Goal: Task Accomplishment & Management: Use online tool/utility

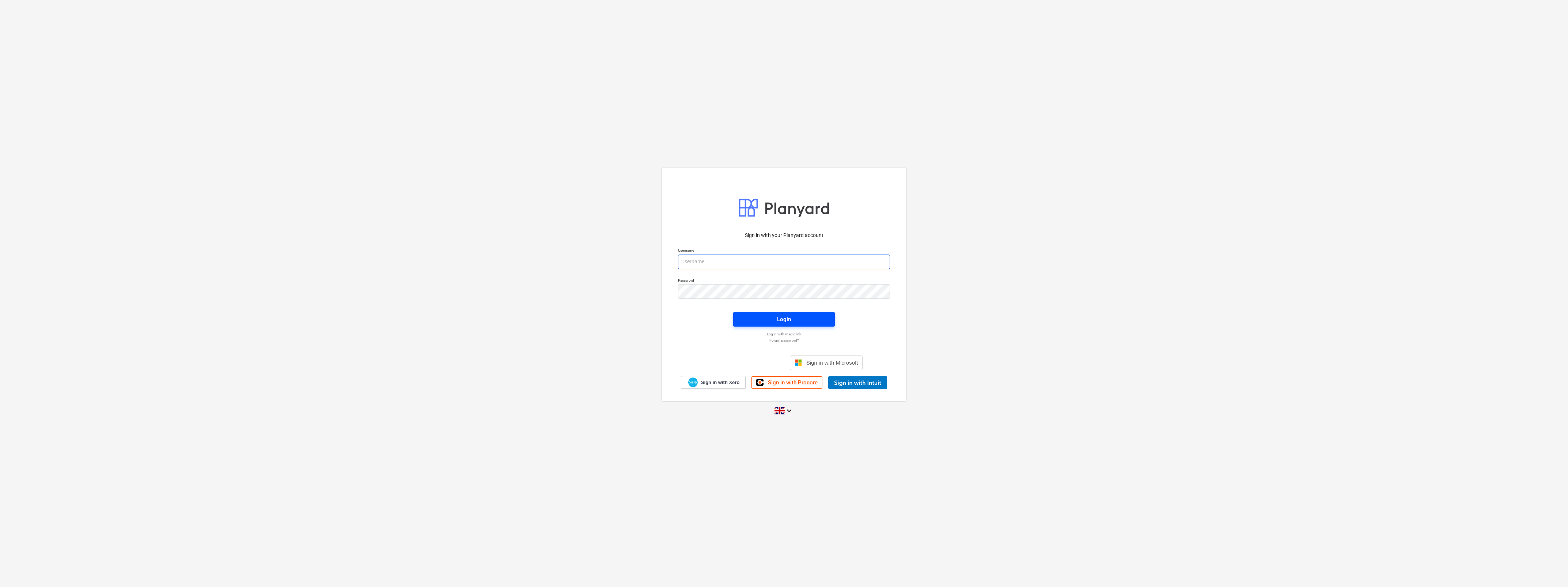
type input "[PERSON_NAME][EMAIL_ADDRESS][DOMAIN_NAME]"
click at [793, 323] on span "Login" at bounding box center [784, 319] width 84 height 10
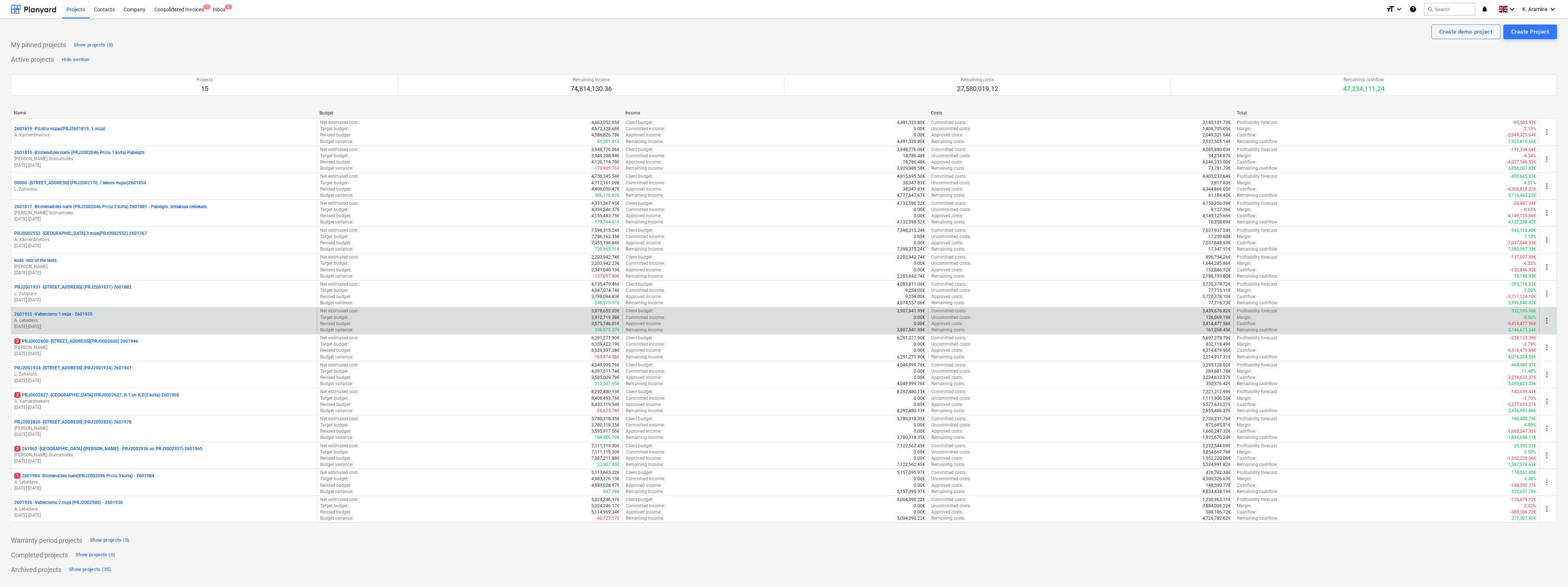
click at [75, 318] on p "A. Lebedevs" at bounding box center [164, 320] width 299 height 6
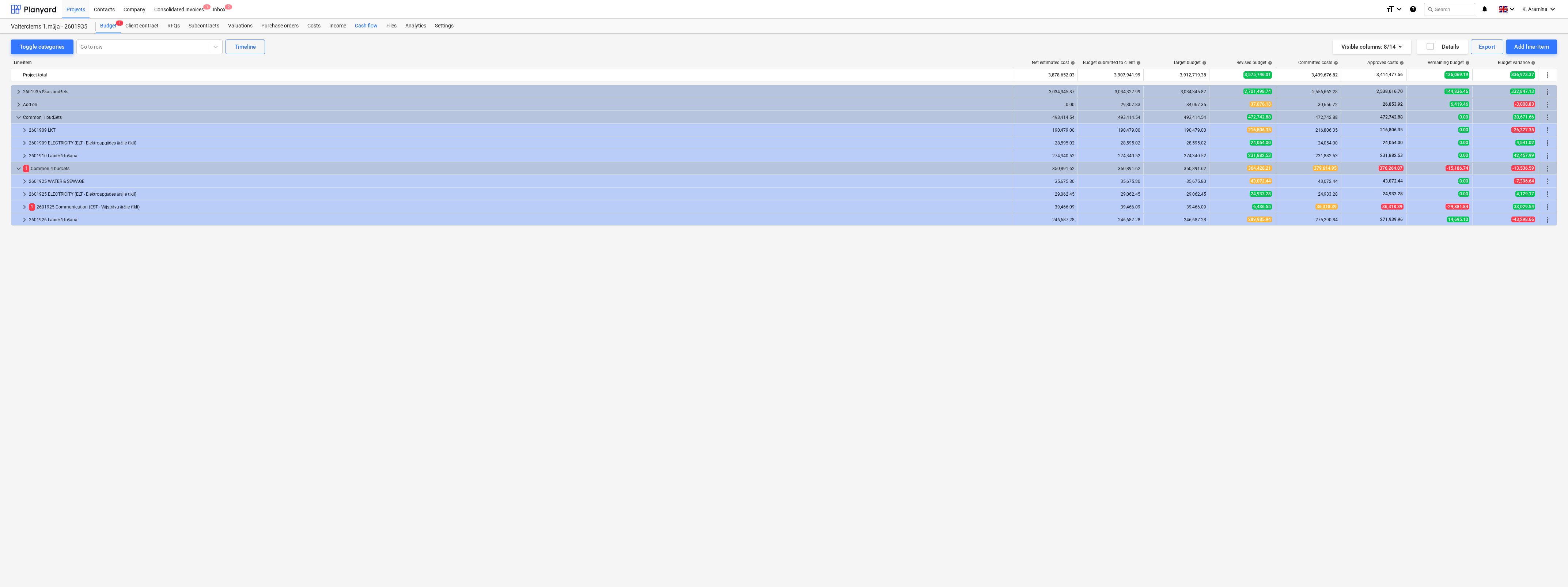
click at [362, 26] on div "Cash flow" at bounding box center [366, 26] width 32 height 15
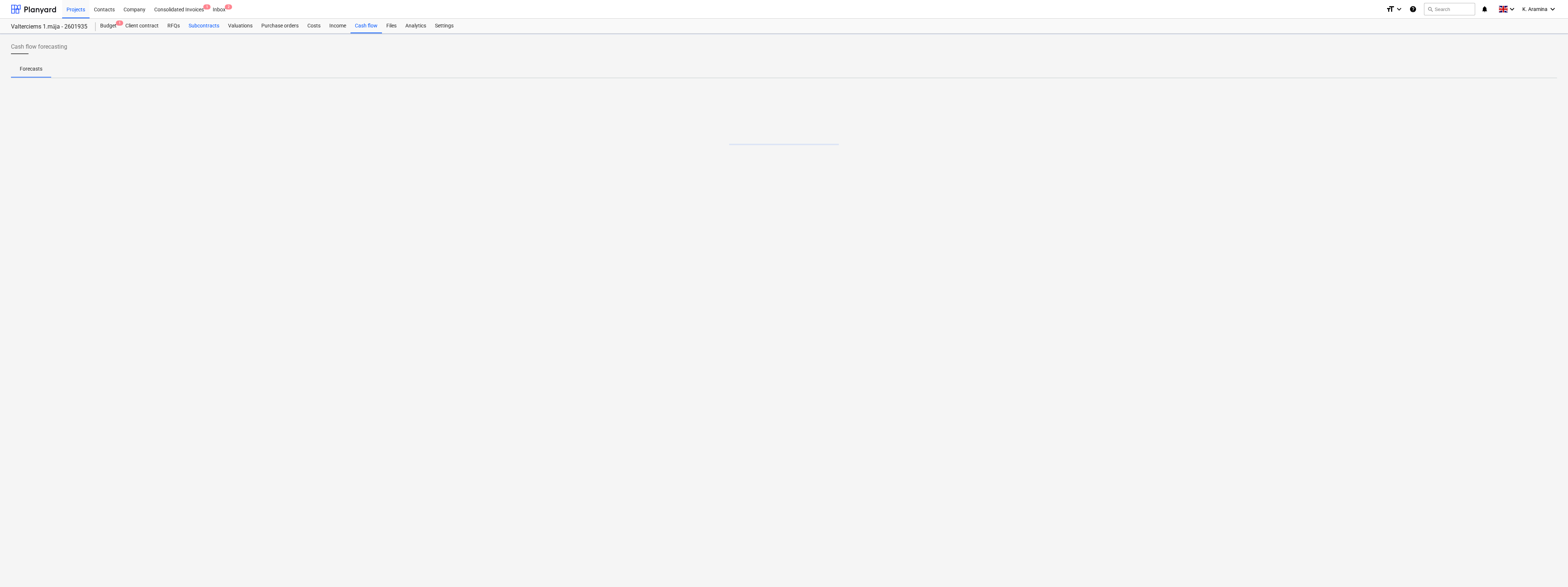
click at [351, 19] on link "Cash flow" at bounding box center [366, 26] width 32 height 15
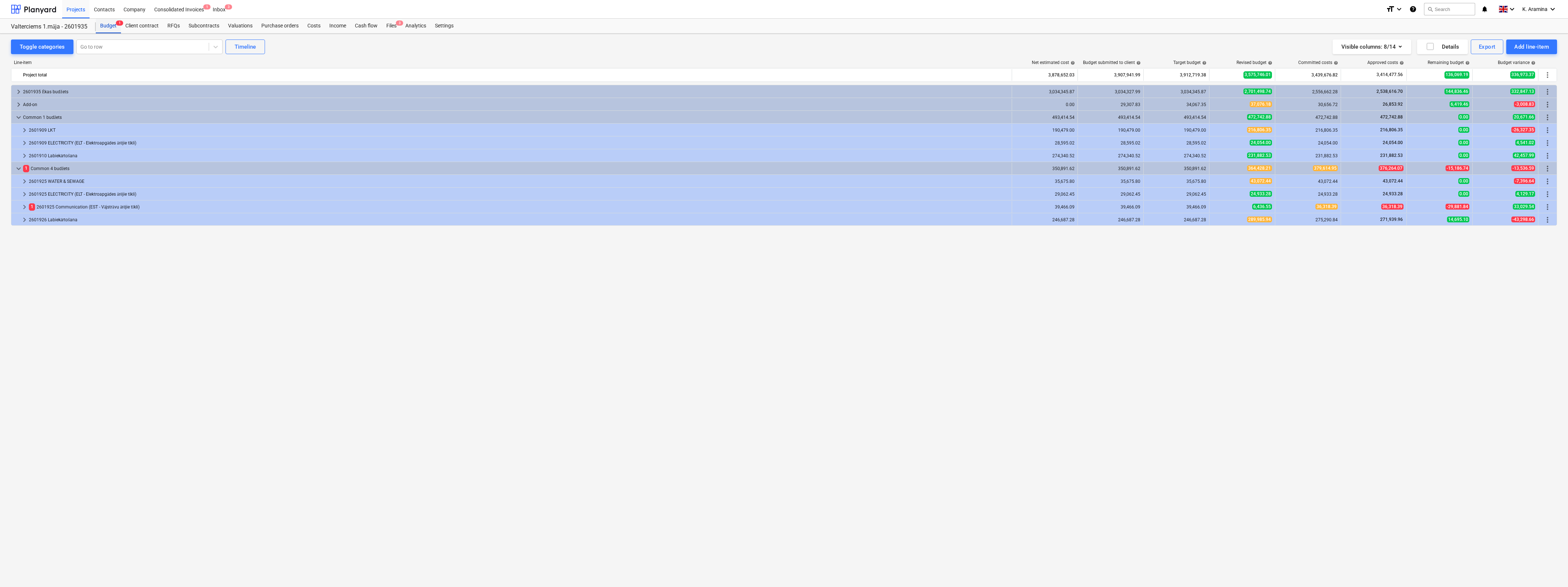
click at [107, 22] on div "Budget 1" at bounding box center [108, 26] width 25 height 15
click at [107, 26] on div "Budget 1" at bounding box center [108, 26] width 25 height 15
click at [80, 9] on div "Projects" at bounding box center [75, 9] width 27 height 19
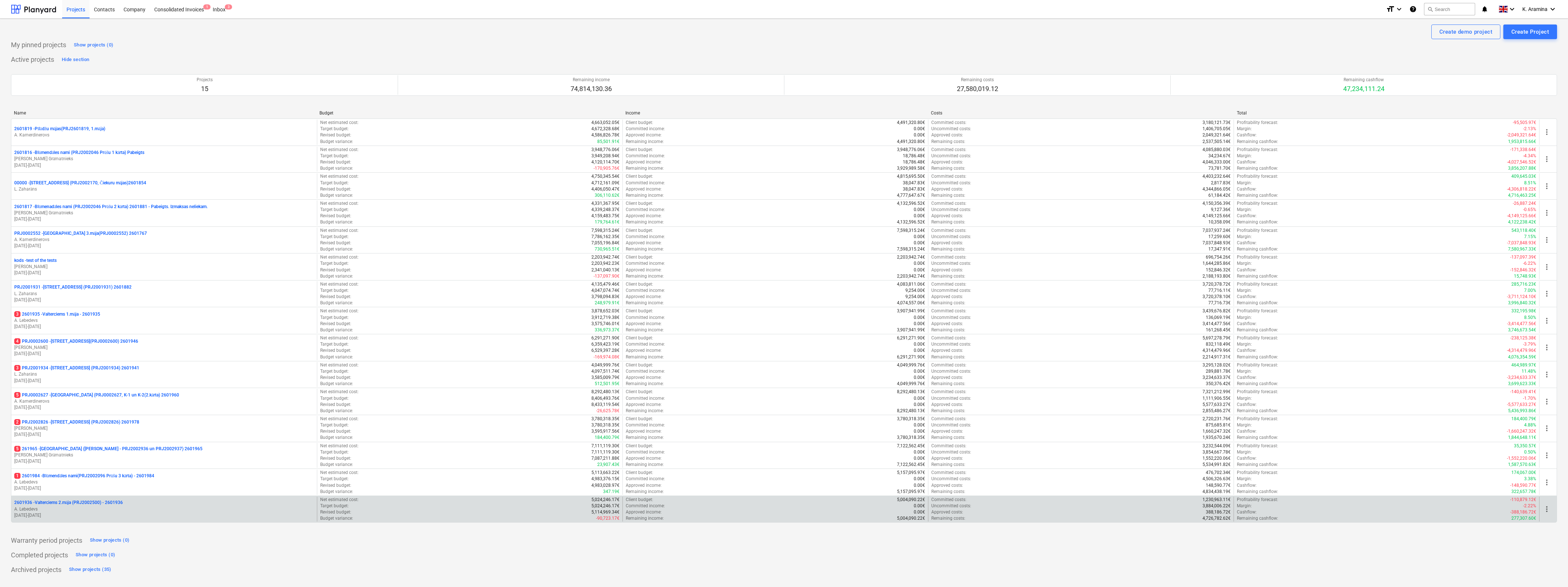
click at [91, 504] on p "2601936 - Valterciems 2.māja (PRJ2002500) - 2601936" at bounding box center [68, 502] width 108 height 6
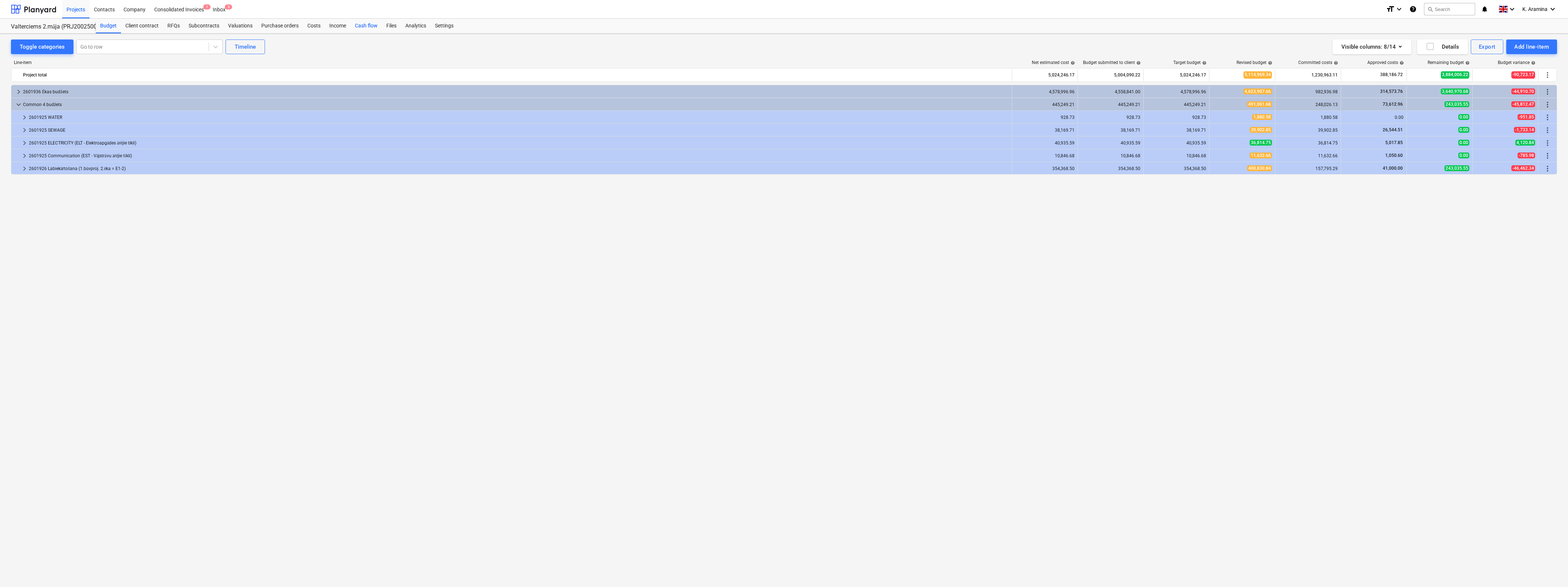
click at [370, 24] on div "Cash flow" at bounding box center [366, 26] width 32 height 15
click at [103, 27] on div "Budget" at bounding box center [108, 26] width 25 height 15
click at [72, 10] on div "Projects" at bounding box center [75, 9] width 27 height 19
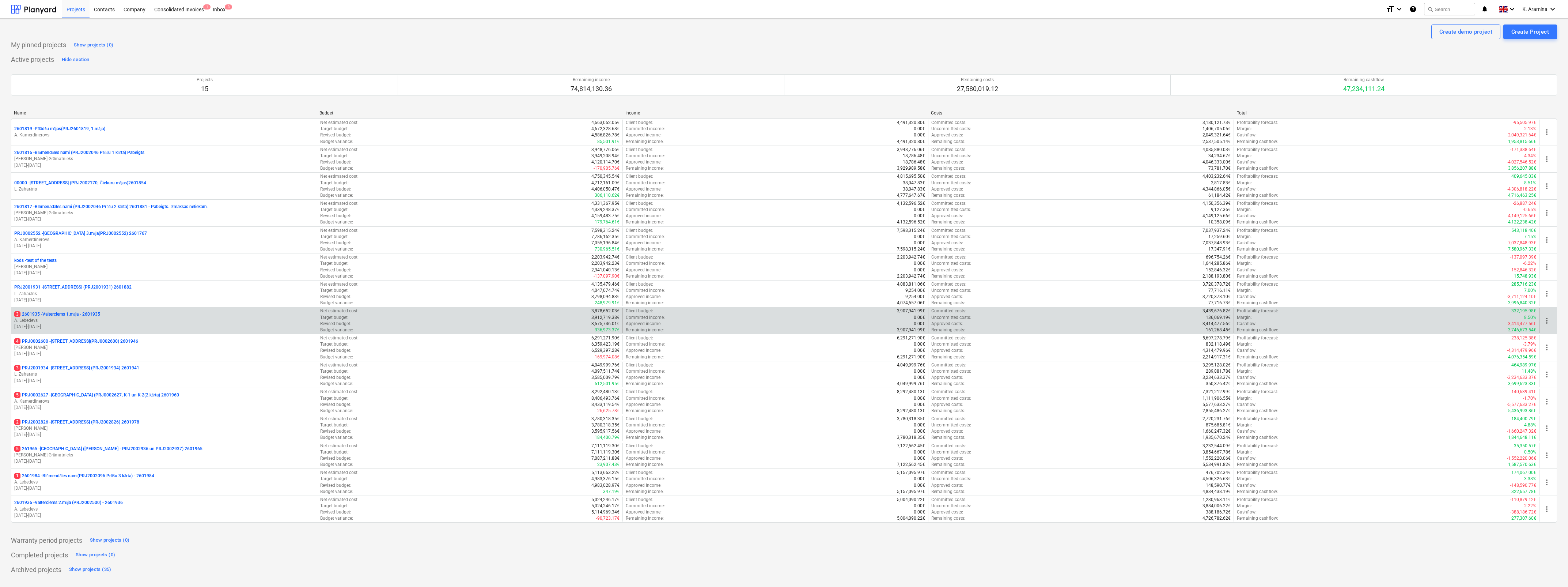
click at [120, 323] on p "A. Lebedevs" at bounding box center [164, 320] width 299 height 6
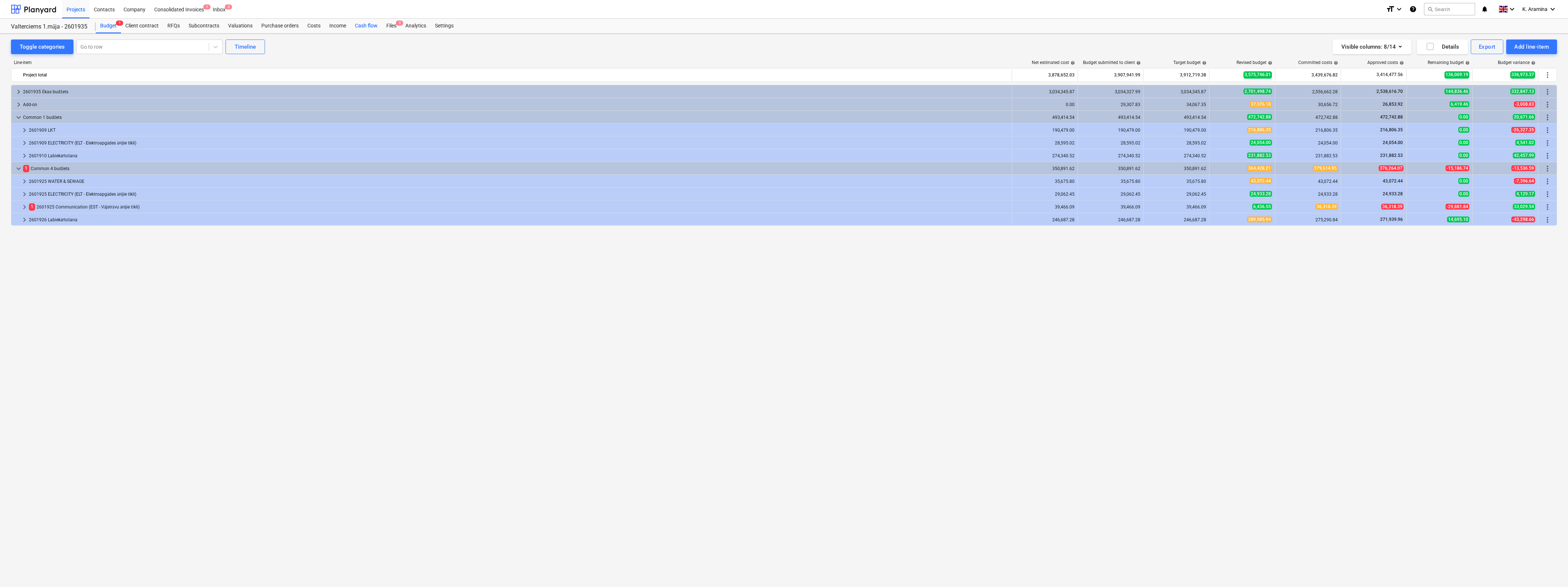
click at [361, 24] on div "Cash flow" at bounding box center [366, 26] width 32 height 15
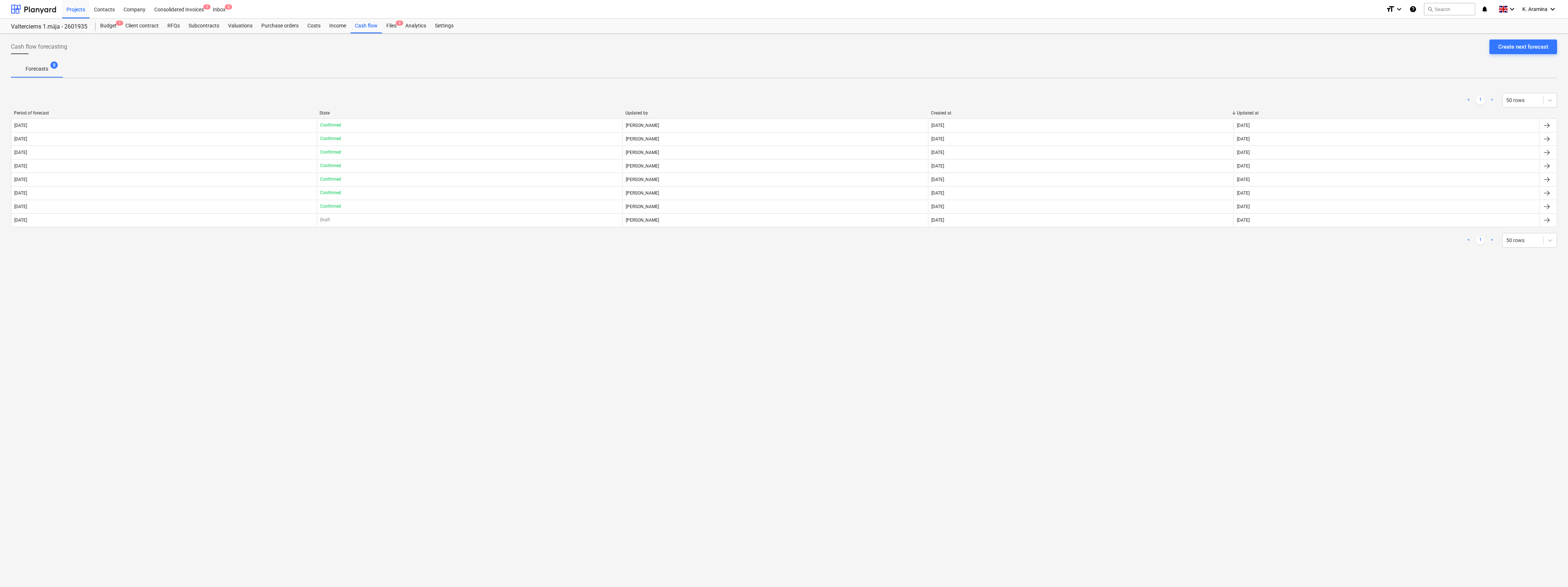
click at [519, 341] on div "Cash flow forecasting Create next forecast Forecasts 8 < 1 > 50 rows Period of …" at bounding box center [784, 310] width 1568 height 554
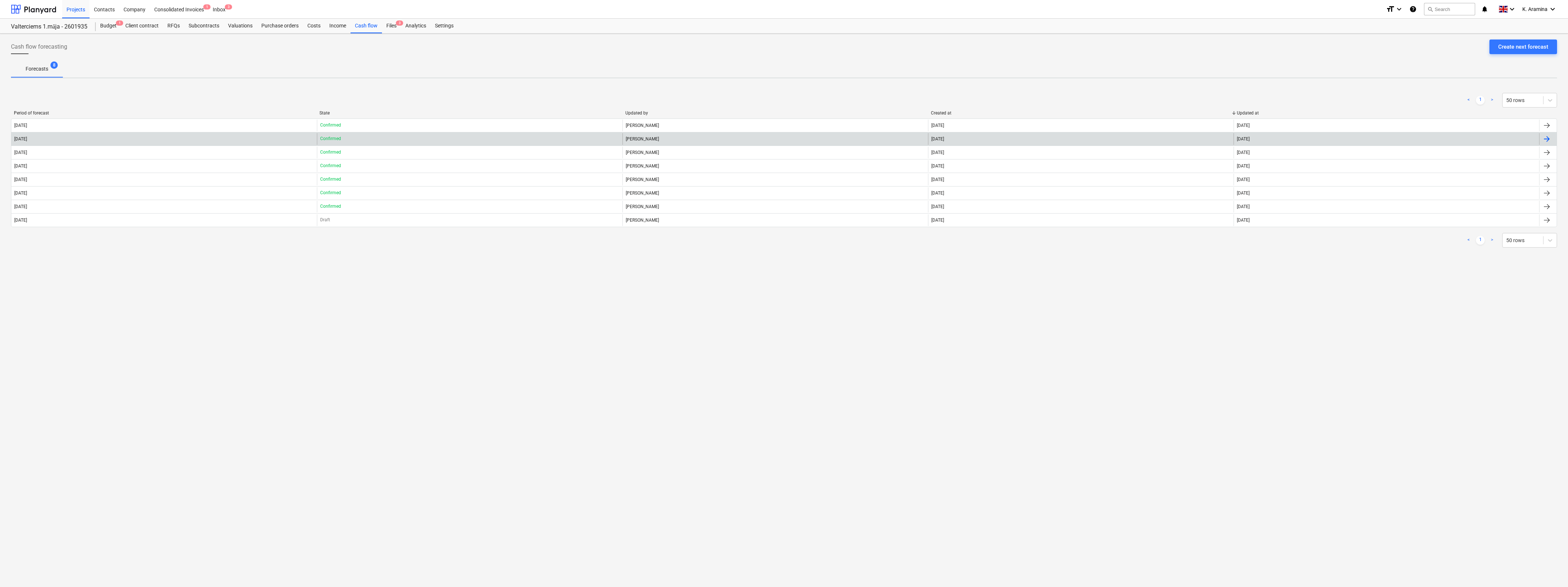
click at [123, 143] on div "[DATE]" at bounding box center [164, 139] width 306 height 12
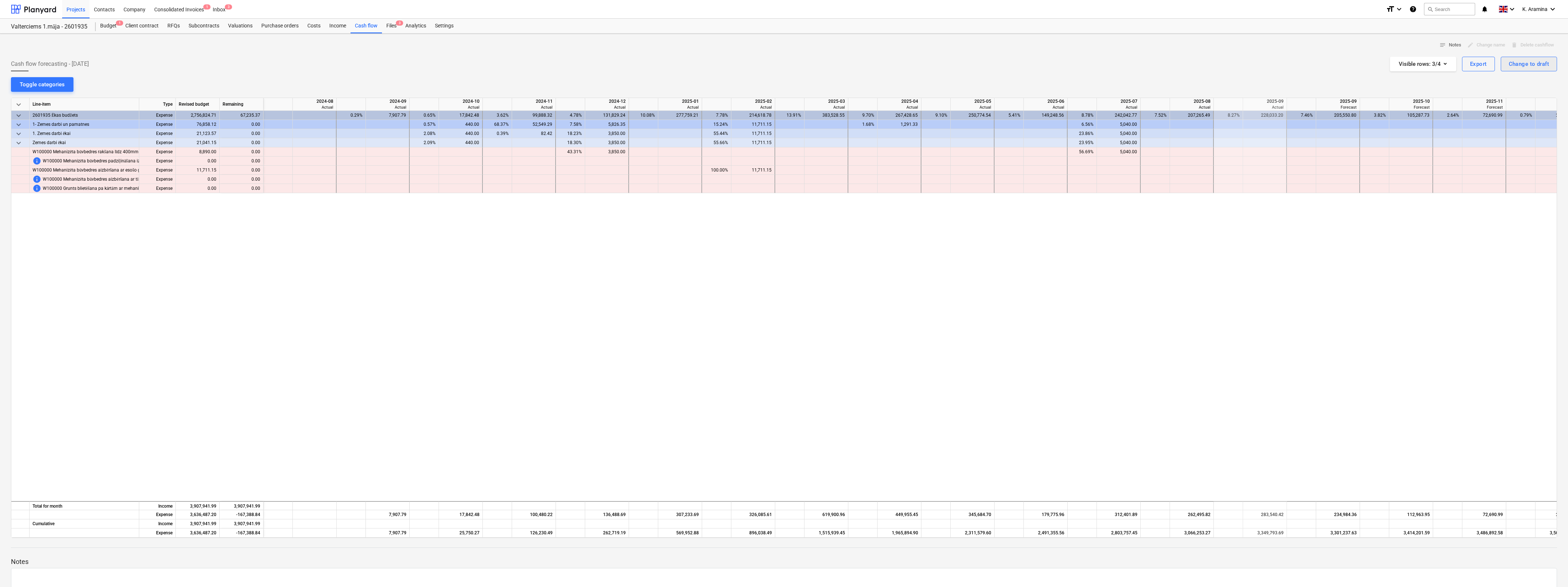
click at [1475, 46] on div "edit Change name" at bounding box center [1486, 45] width 44 height 12
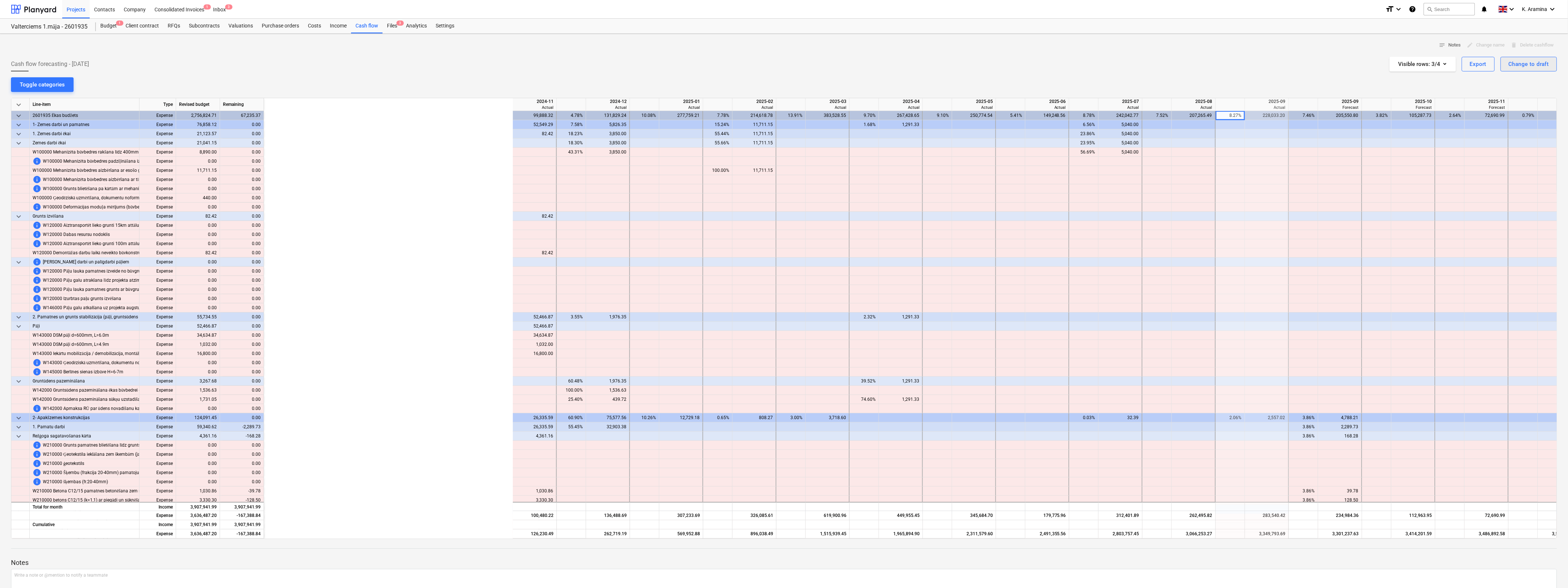
scroll to position [0, 320]
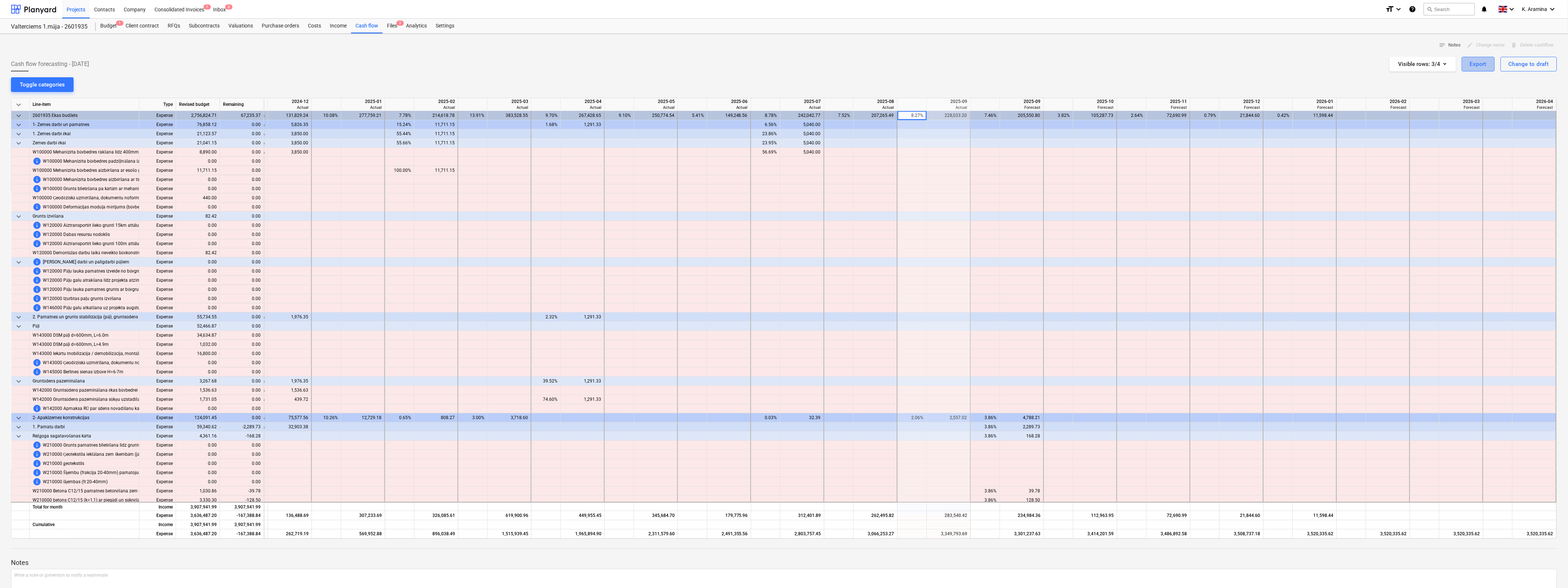
click at [1475, 60] on div "Export" at bounding box center [1478, 64] width 17 height 10
click at [1391, 81] on div "Download XLSX" at bounding box center [1436, 82] width 117 height 13
click at [1362, 66] on div "Cash flow forecasting - [DATE] Visible rows : 3/4 Export Change to draft" at bounding box center [784, 64] width 1546 height 15
click at [358, 25] on div "Cash flow" at bounding box center [367, 26] width 32 height 15
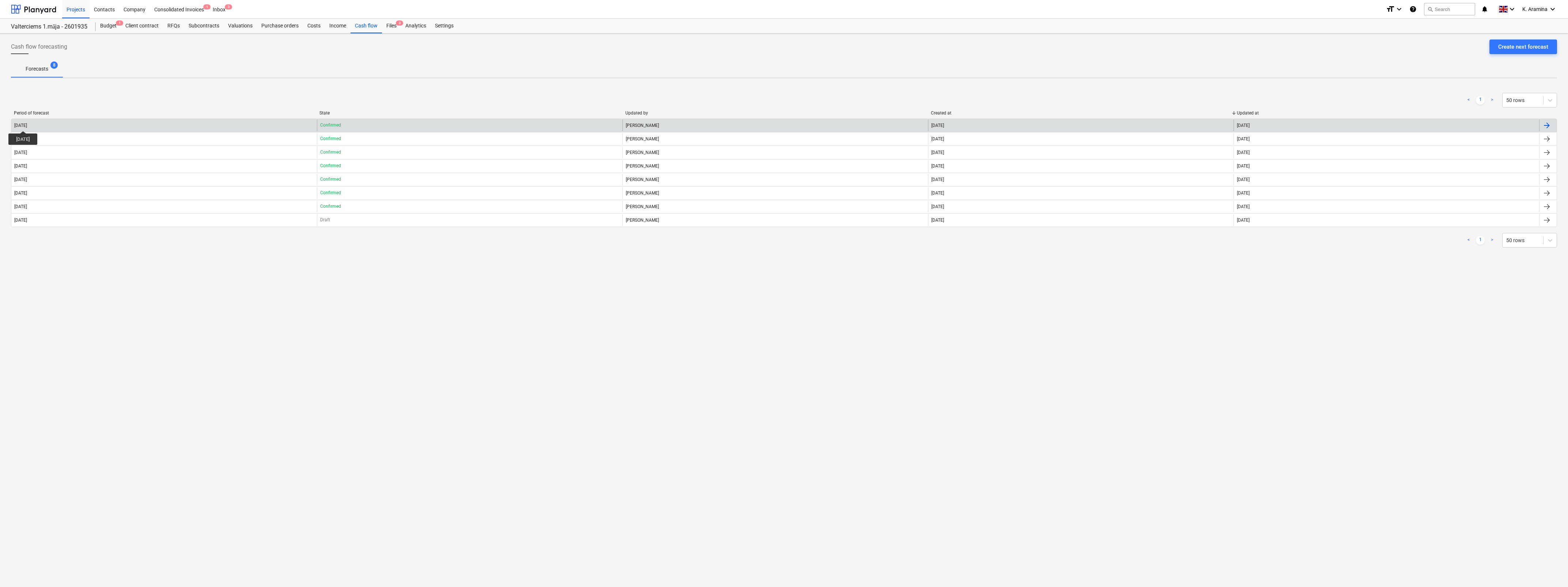
click at [27, 124] on div "[DATE]" at bounding box center [20, 125] width 13 height 5
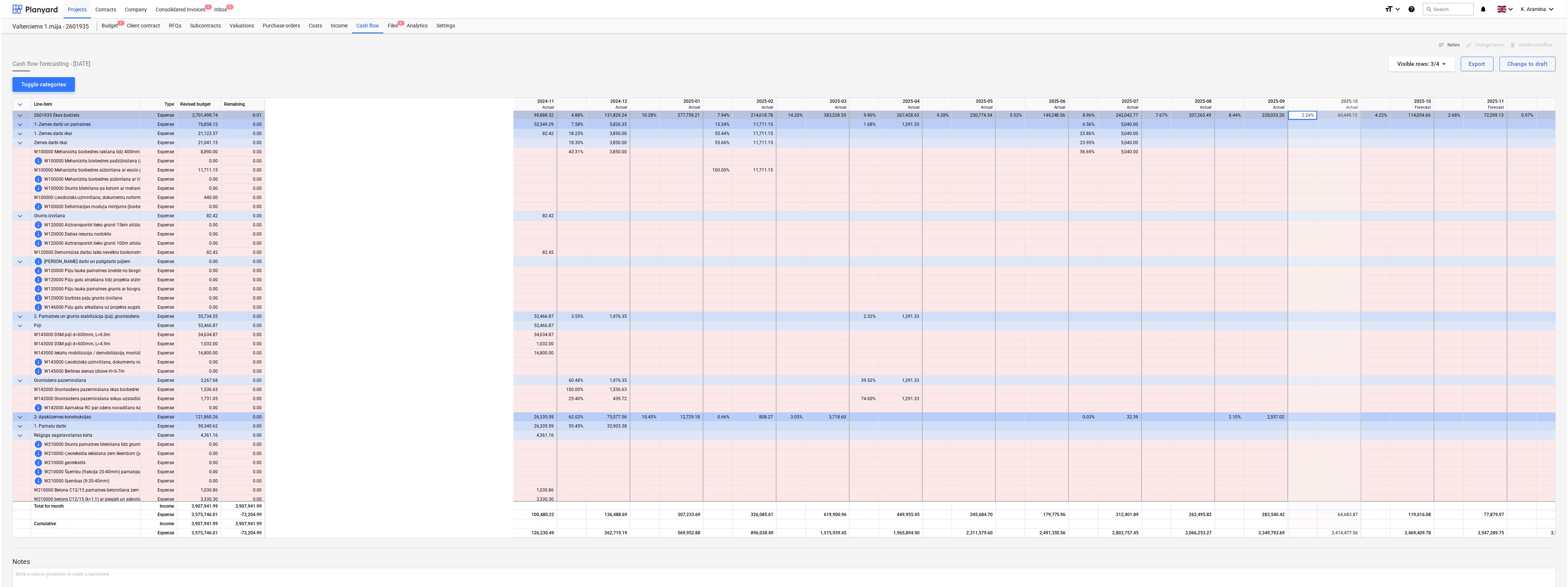
scroll to position [0, 320]
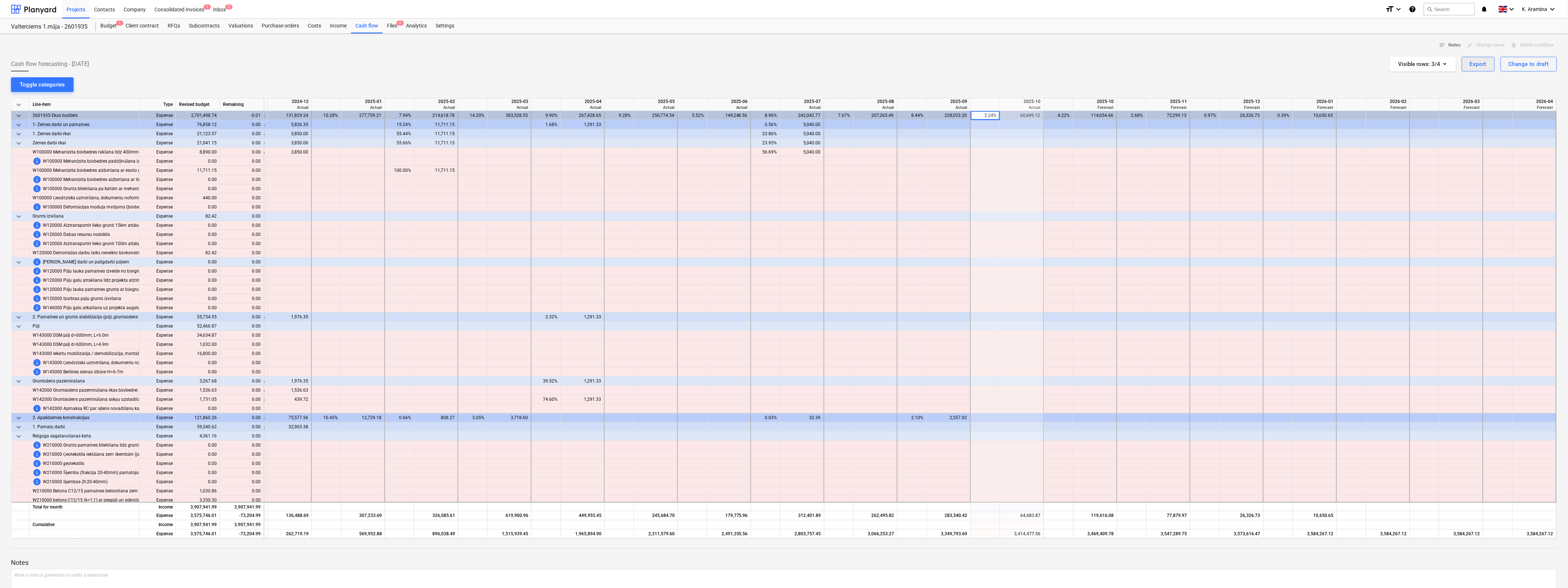
click at [1480, 65] on div "Export" at bounding box center [1478, 64] width 17 height 10
click at [1411, 83] on div "Download XLSX" at bounding box center [1436, 82] width 117 height 13
click at [18, 105] on span "keyboard_arrow_down" at bounding box center [18, 105] width 9 height 9
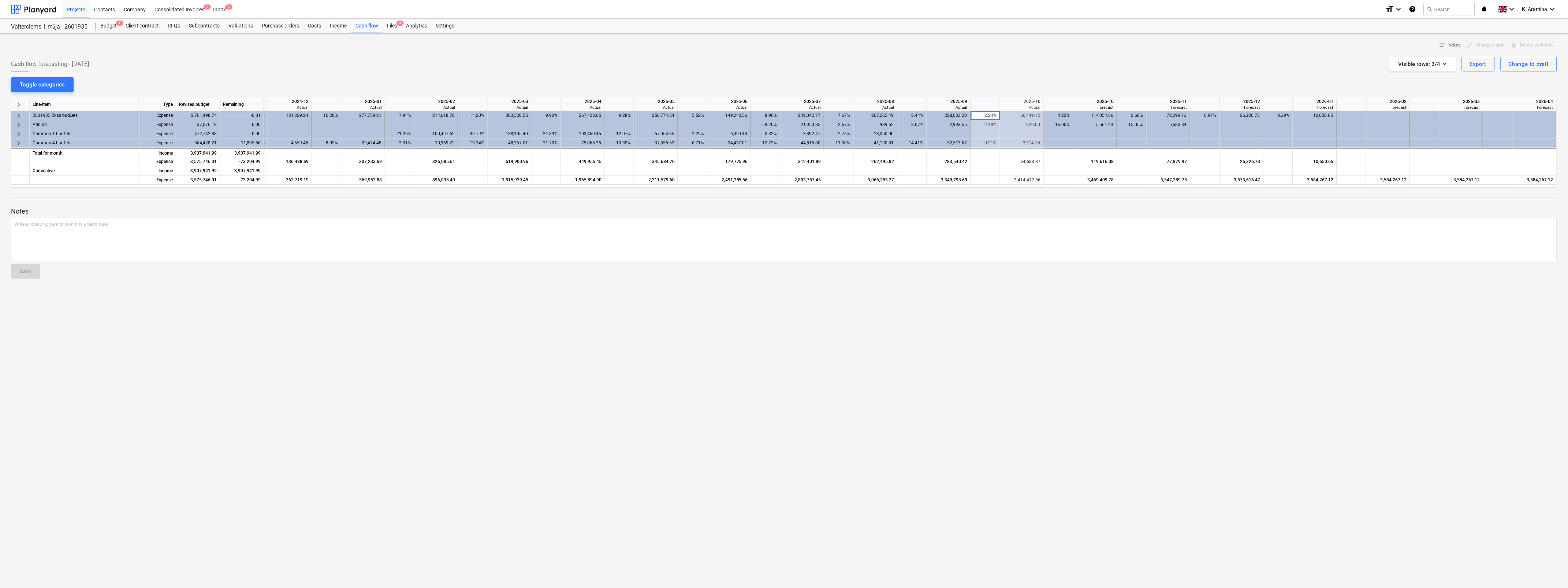
scroll to position [0, 316]
click at [83, 7] on div "Projects" at bounding box center [76, 9] width 27 height 19
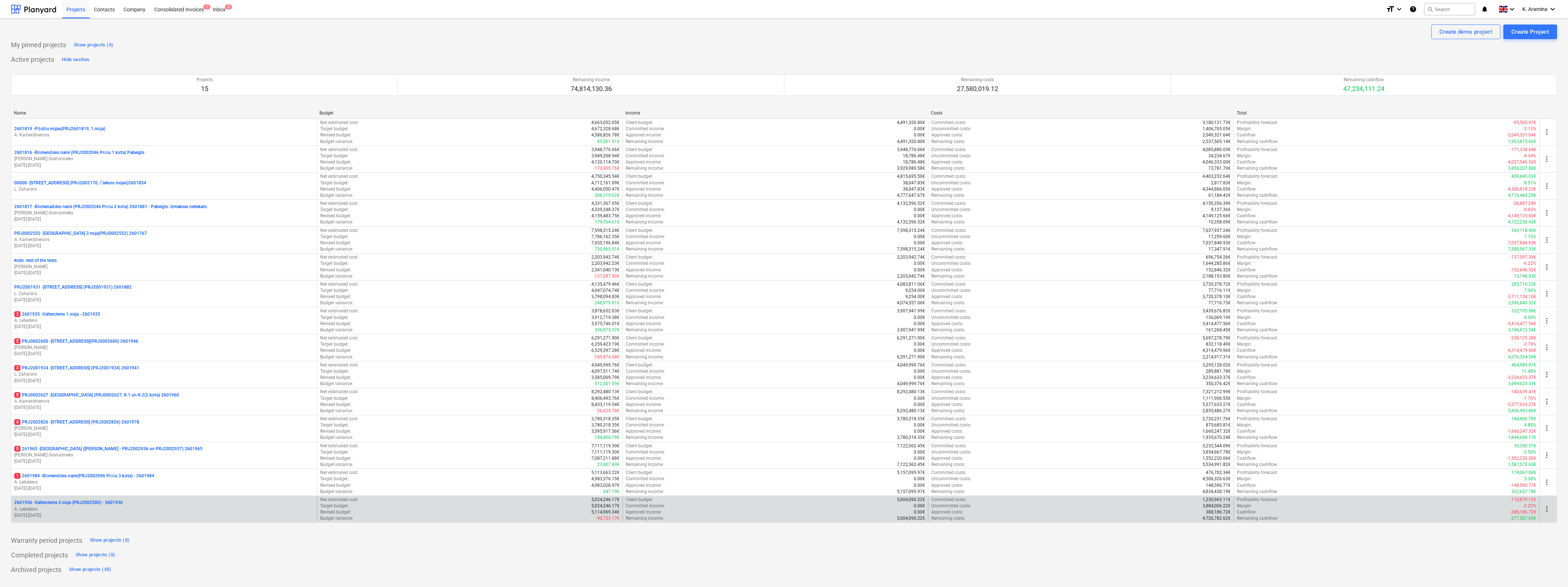
click at [88, 514] on p "[DATE] - [DATE]" at bounding box center [164, 515] width 299 height 6
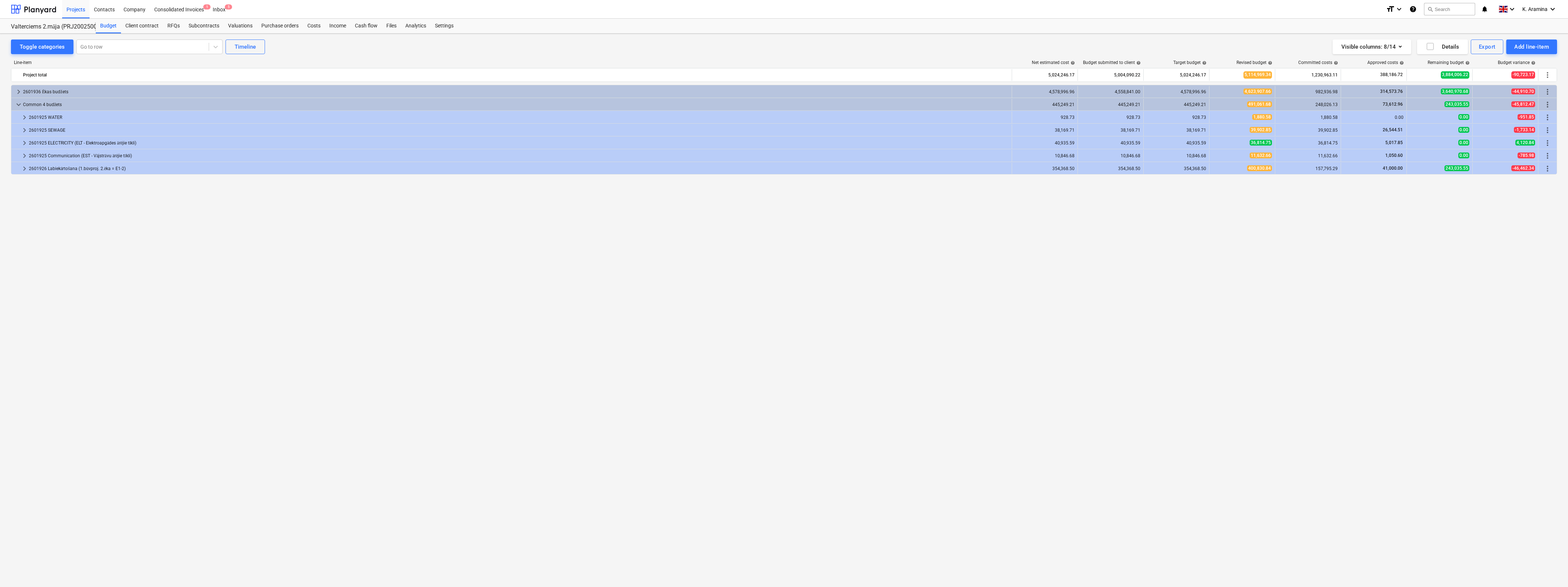
drag, startPoint x: 796, startPoint y: 337, endPoint x: 777, endPoint y: 334, distance: 19.2
click at [796, 336] on div "keyboard_arrow_right 2601936 [PERSON_NAME] budžets 4,578,996.96 4,558,841.00 4,…" at bounding box center [784, 320] width 1546 height 472
click at [360, 25] on div "Cash flow" at bounding box center [366, 26] width 32 height 15
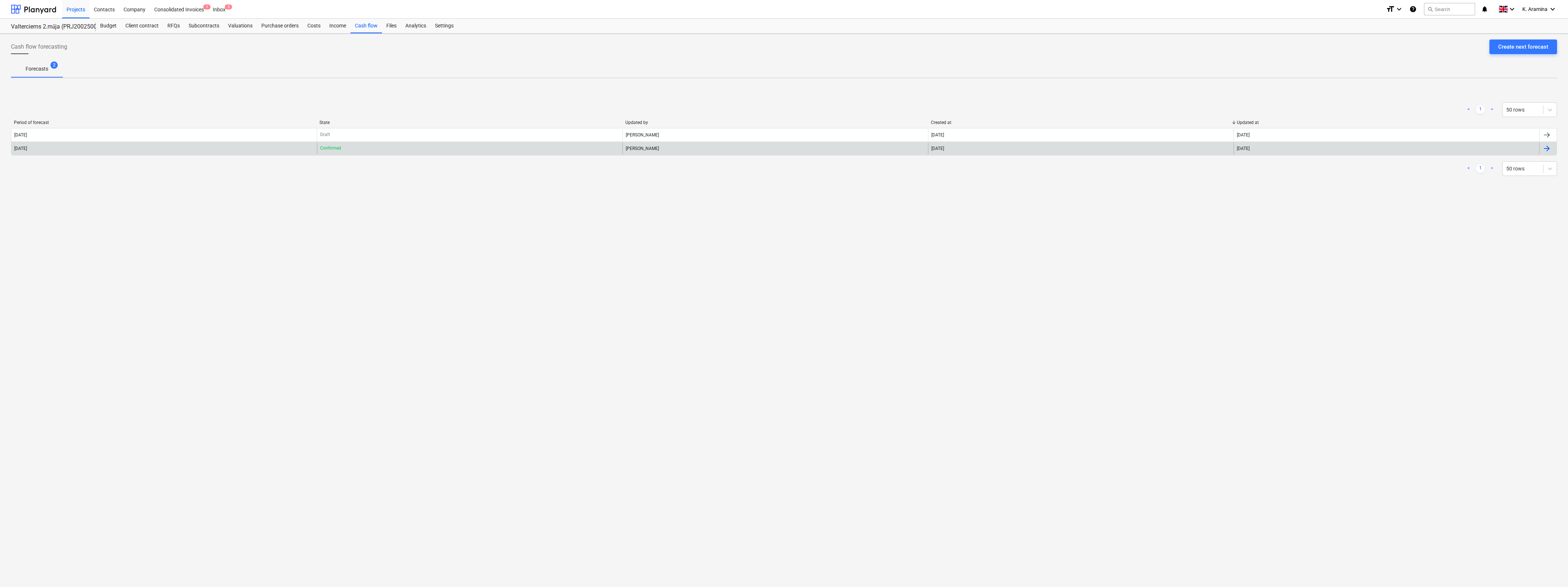
click at [130, 152] on div "[DATE]" at bounding box center [164, 148] width 306 height 12
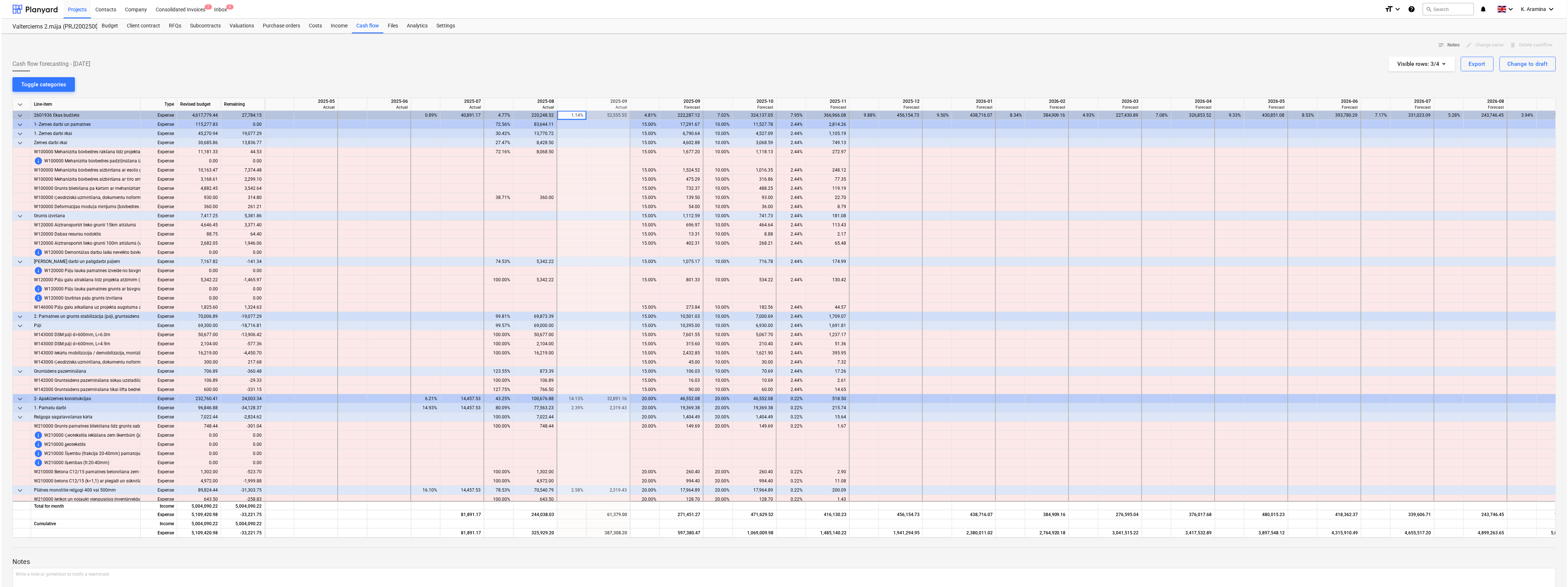
scroll to position [0, 27]
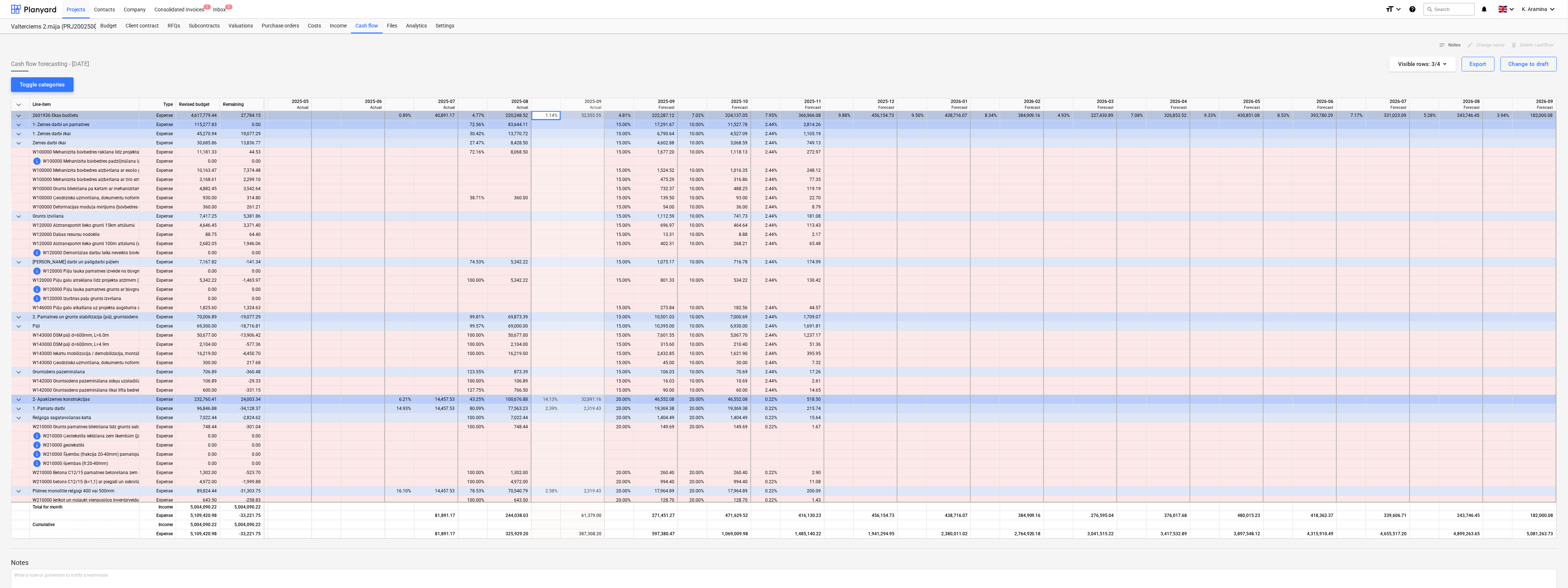
click at [18, 103] on span "keyboard_arrow_down" at bounding box center [18, 105] width 9 height 9
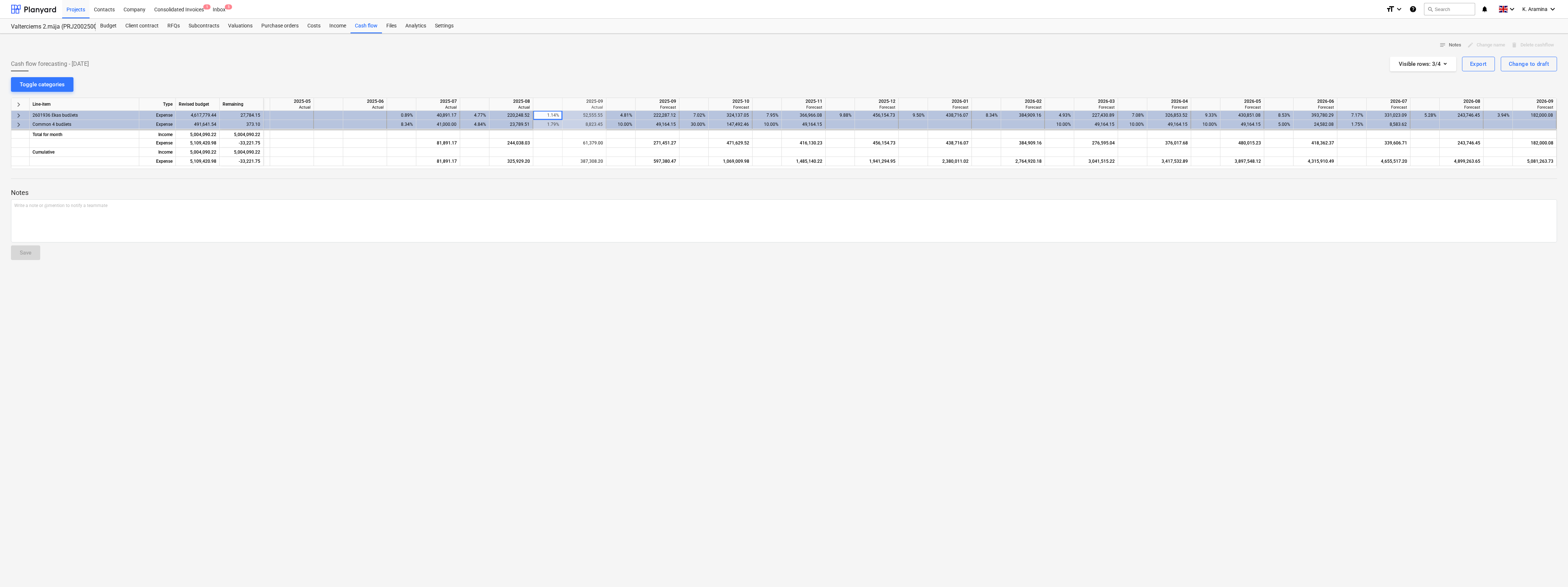
scroll to position [0, 23]
click at [100, 23] on div "Budget" at bounding box center [108, 26] width 25 height 15
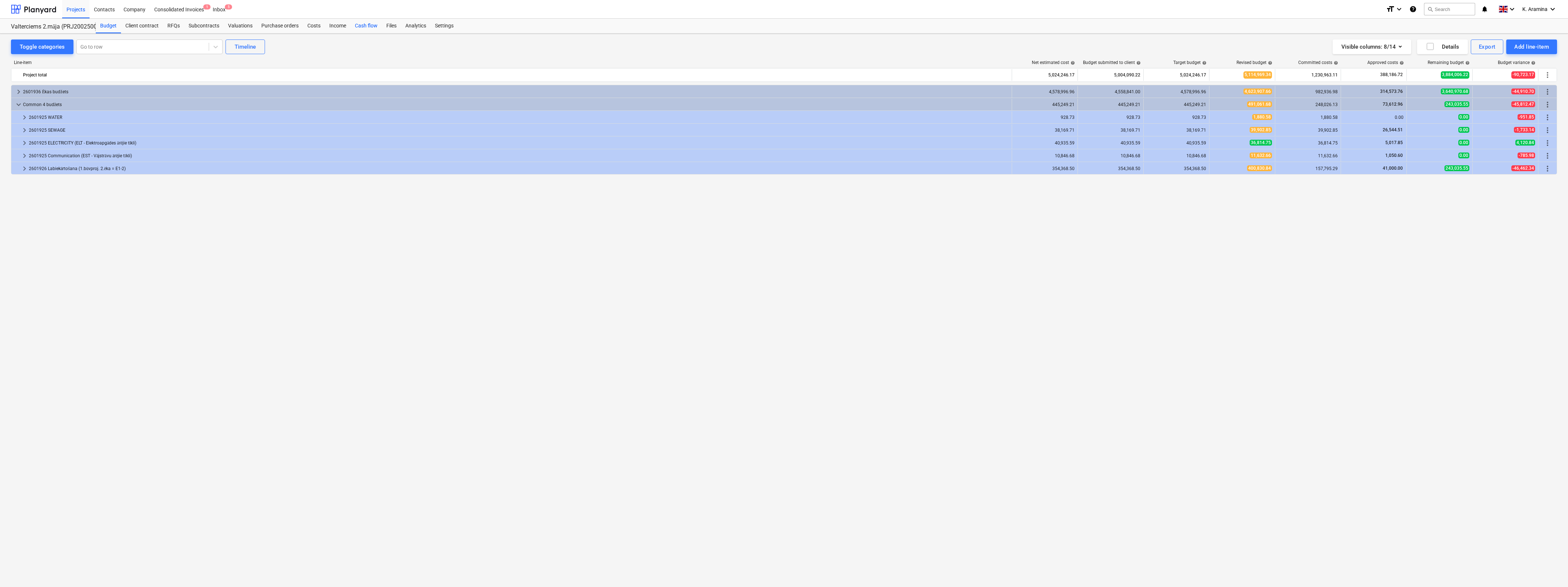
click at [361, 24] on div "Cash flow" at bounding box center [366, 26] width 32 height 15
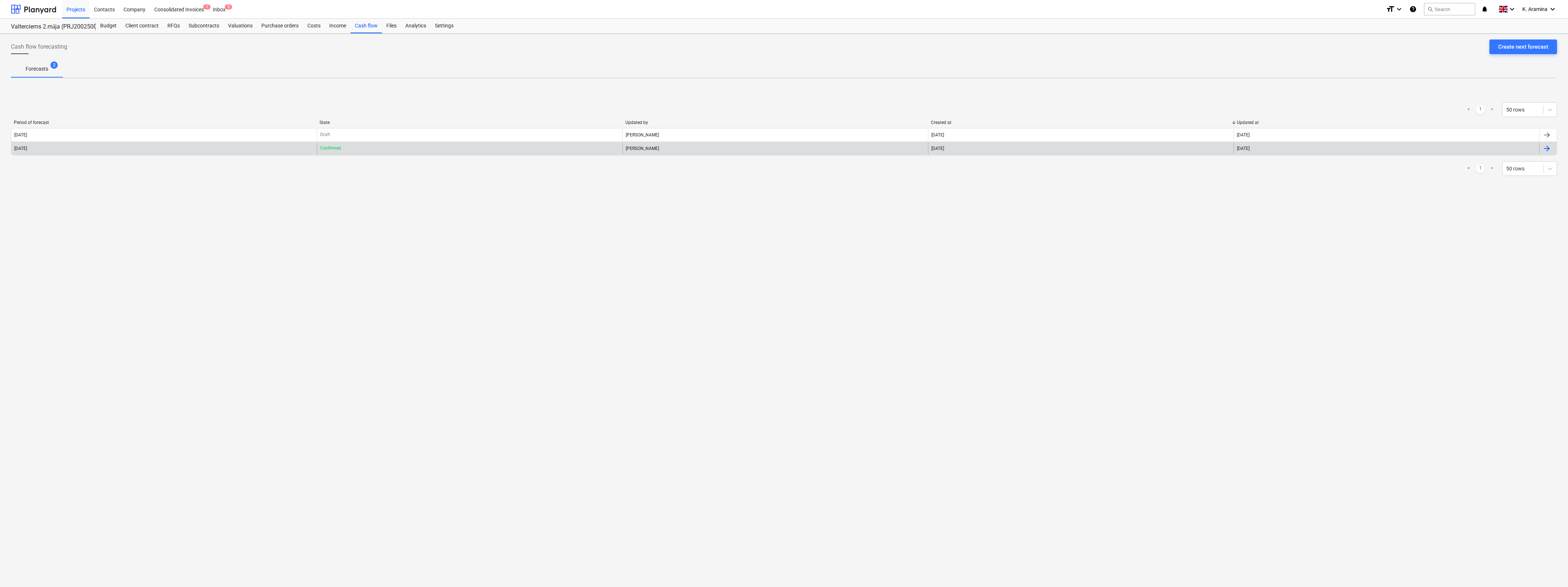
click at [271, 145] on div "[DATE]" at bounding box center [164, 148] width 306 height 12
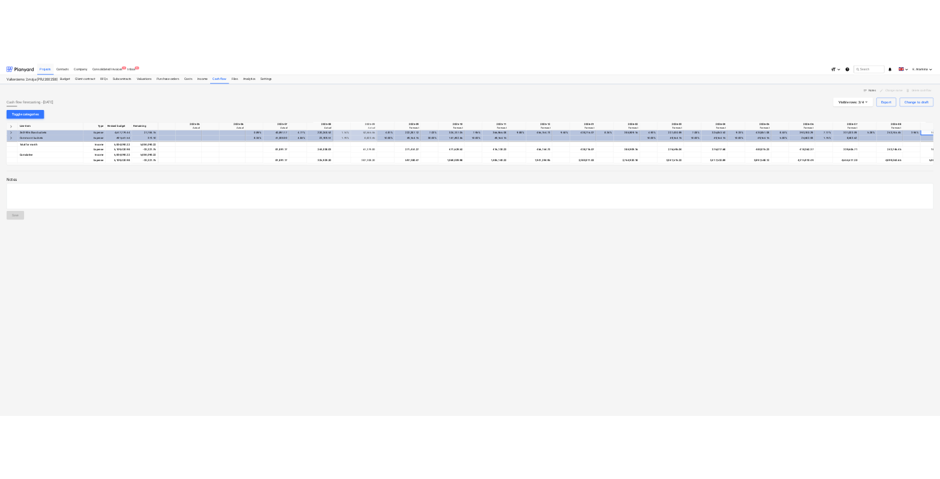
scroll to position [0, 37]
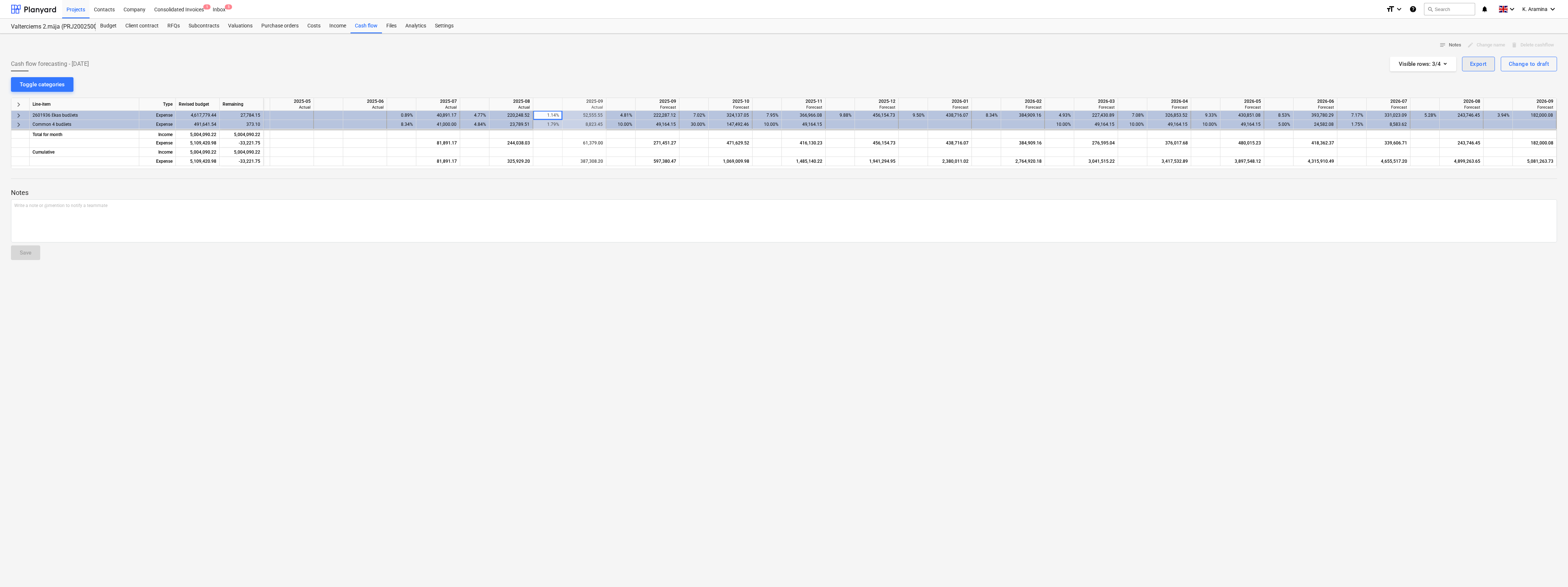
click at [1474, 61] on div "Export" at bounding box center [1479, 64] width 17 height 10
click at [1459, 77] on div "Download XLSX" at bounding box center [1437, 82] width 117 height 13
drag, startPoint x: 472, startPoint y: 322, endPoint x: 225, endPoint y: 154, distance: 298.7
click at [471, 317] on div "notes Notes edit Change name delete Delete cashflow Cash flow forecasting - [DA…" at bounding box center [784, 310] width 1568 height 554
click at [1298, 345] on div "notes Notes edit Change name delete Delete cashflow Cash flow forecasting - [DA…" at bounding box center [784, 310] width 1568 height 554
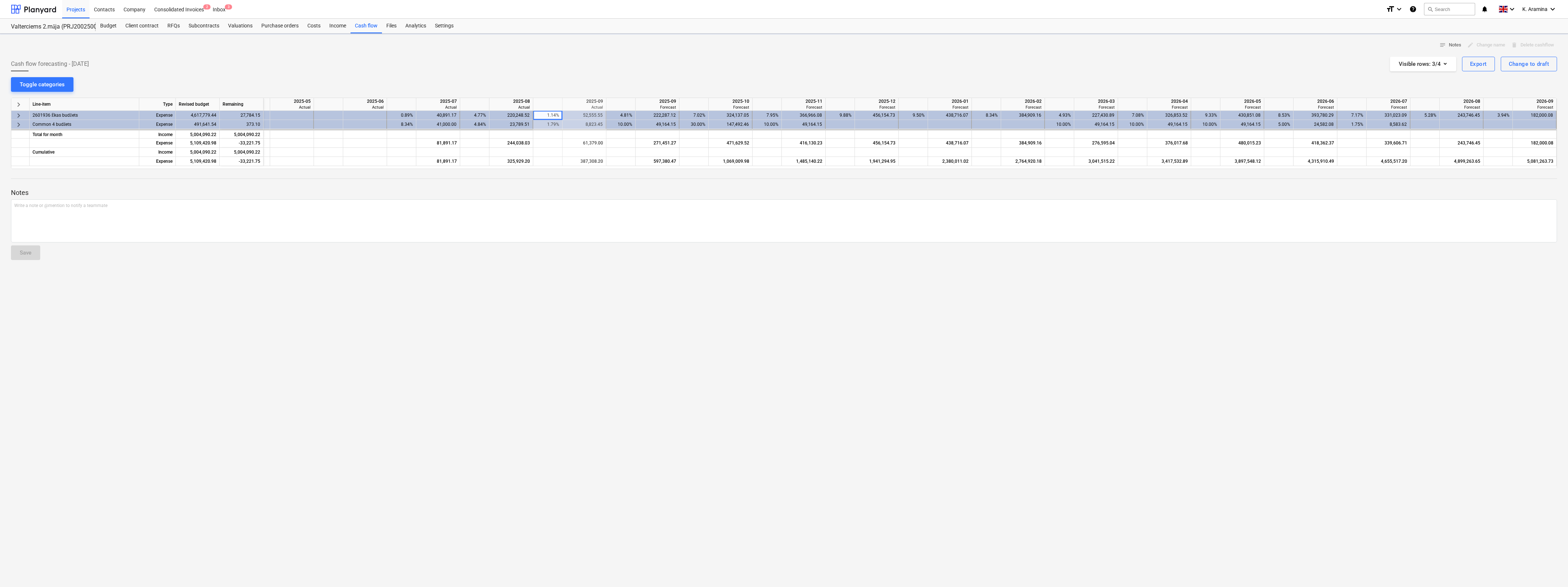
click at [577, 428] on div "notes Notes edit Change name delete Delete cashflow Cash flow forecasting - [DA…" at bounding box center [784, 310] width 1568 height 554
click at [1477, 58] on button "Export" at bounding box center [1479, 64] width 33 height 15
click at [1403, 82] on div "Download XLSX" at bounding box center [1437, 82] width 117 height 13
drag, startPoint x: 255, startPoint y: 48, endPoint x: 246, endPoint y: 50, distance: 9.2
click at [255, 47] on div "notes Notes edit Change name delete Delete cashflow" at bounding box center [784, 45] width 1546 height 12
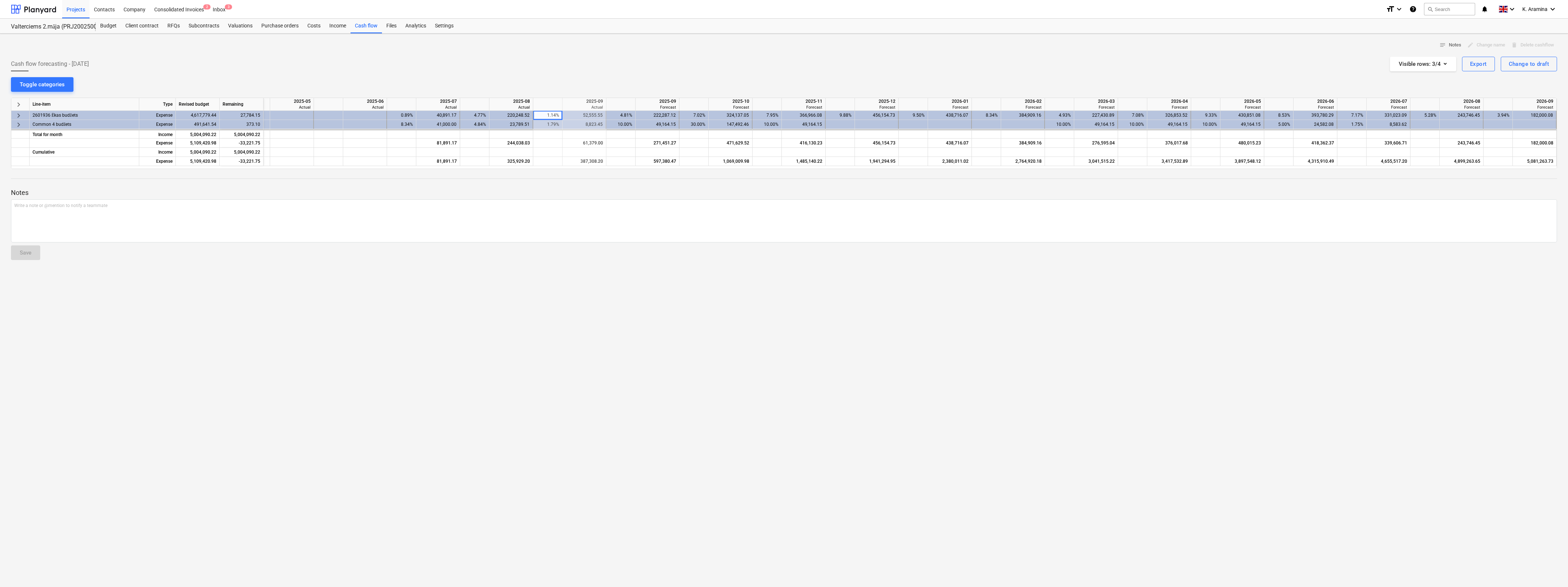
click at [16, 125] on span "keyboard_arrow_right" at bounding box center [18, 125] width 9 height 9
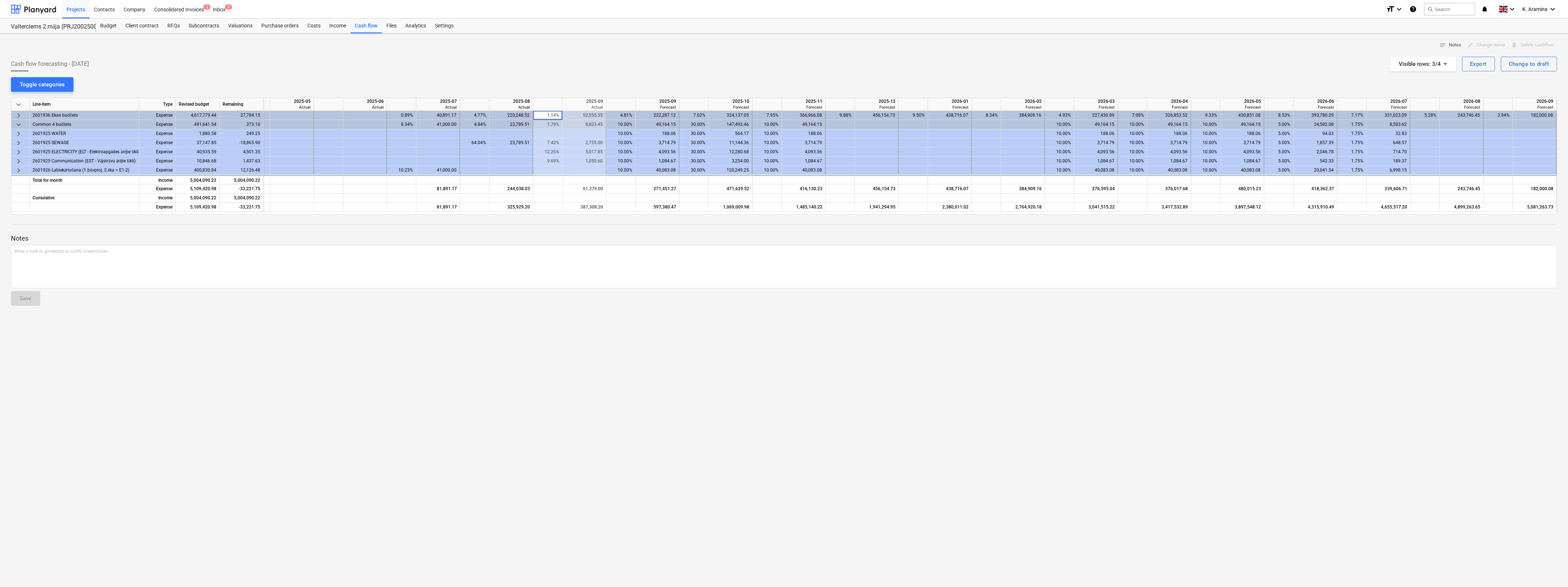
click at [21, 112] on span "keyboard_arrow_right" at bounding box center [18, 116] width 9 height 9
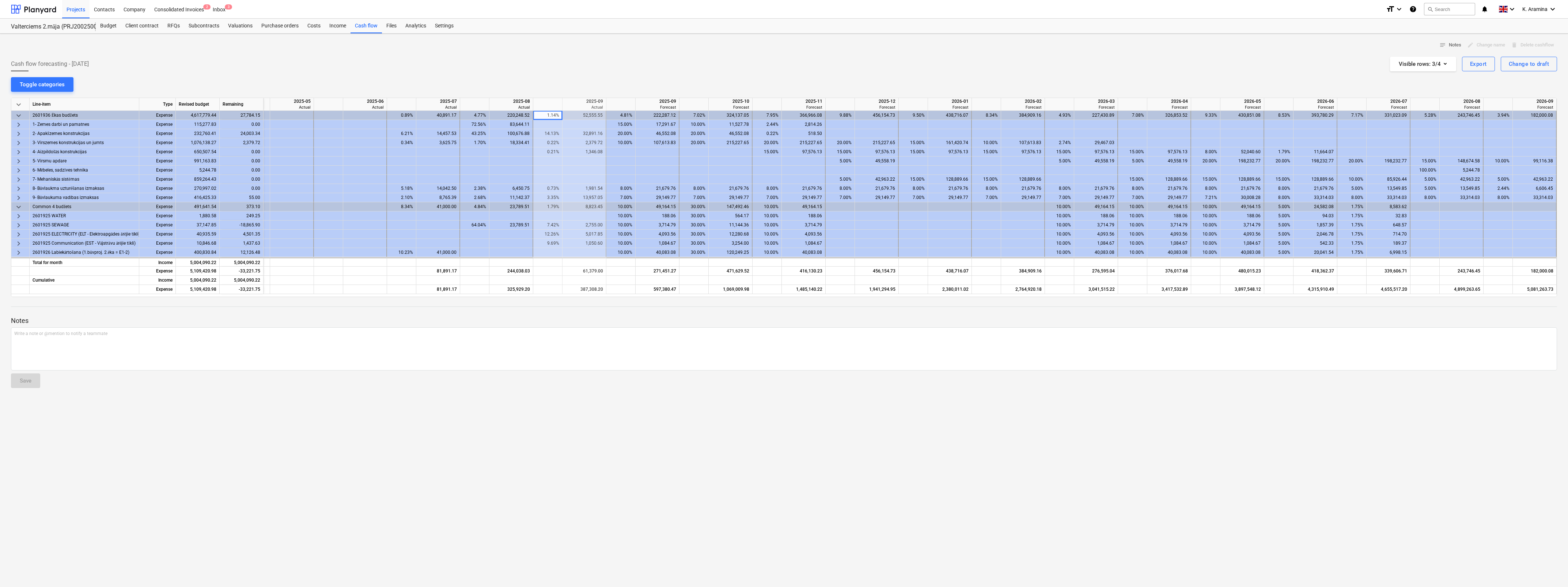
click at [19, 203] on span "keyboard_arrow_down" at bounding box center [18, 207] width 9 height 9
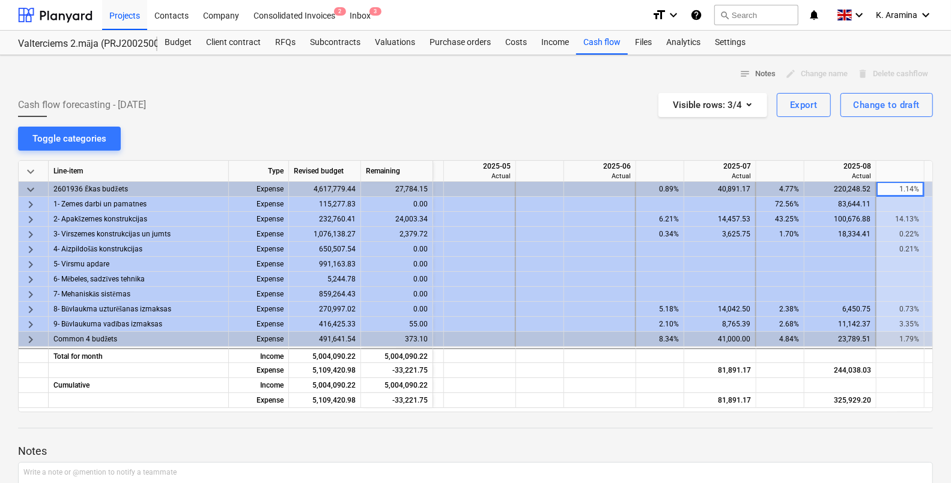
click at [378, 116] on div "Cash flow forecasting - [DATE] Visible rows : 3/4 Export Change to draft" at bounding box center [475, 105] width 915 height 24
click at [393, 110] on div "Cash flow forecasting - [DATE] Visible rows : 3/4 Export Change to draft" at bounding box center [475, 105] width 915 height 24
click at [31, 188] on span "keyboard_arrow_down" at bounding box center [30, 190] width 14 height 14
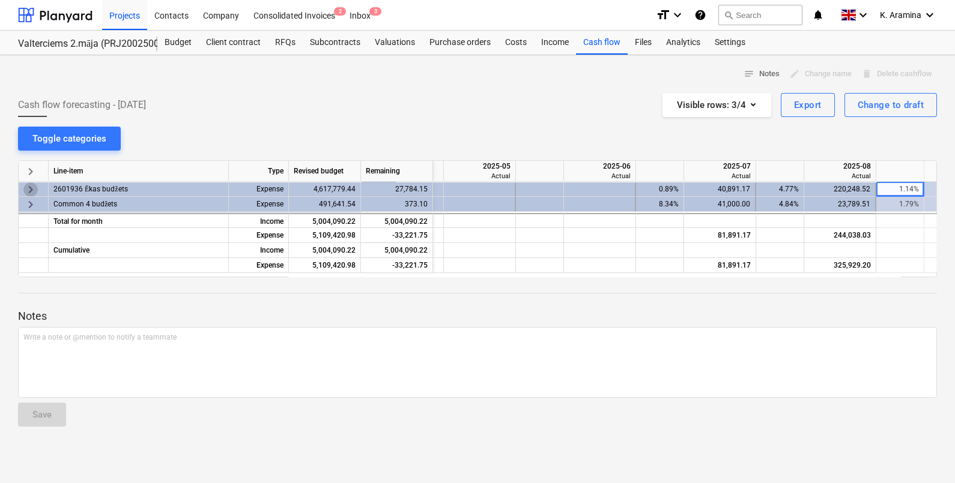
click at [31, 188] on span "keyboard_arrow_right" at bounding box center [30, 190] width 14 height 14
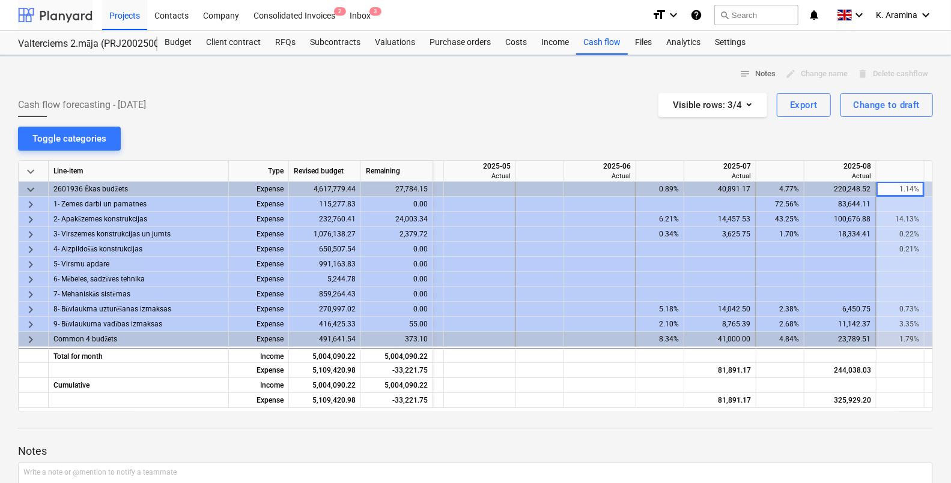
click at [43, 22] on div at bounding box center [55, 15] width 74 height 30
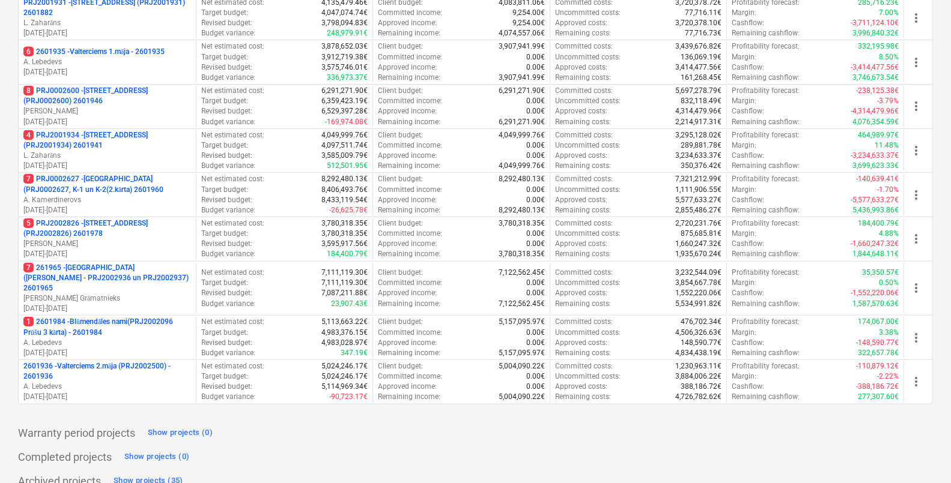
scroll to position [470, 0]
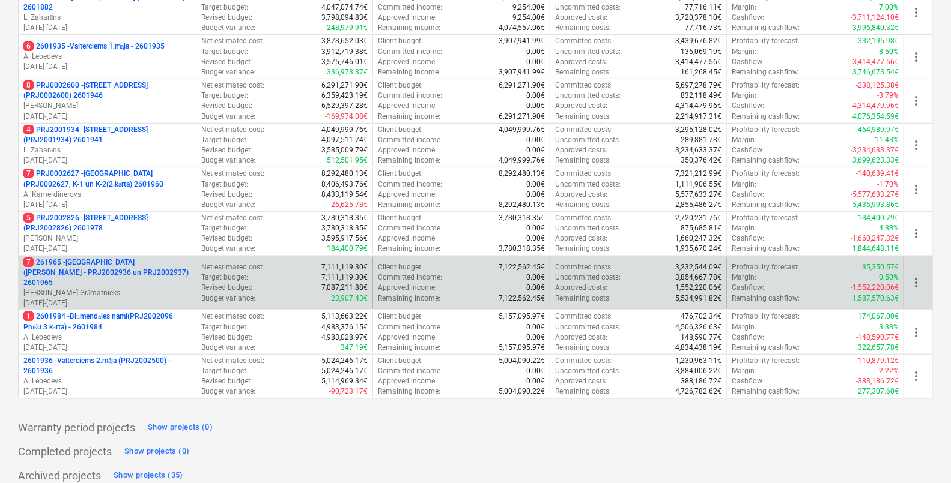
click at [115, 273] on p "7 261965 - [GEOGRAPHIC_DATA] ([PERSON_NAME] - PRJ2002936 un PRJ2002937) 2601965" at bounding box center [107, 273] width 168 height 31
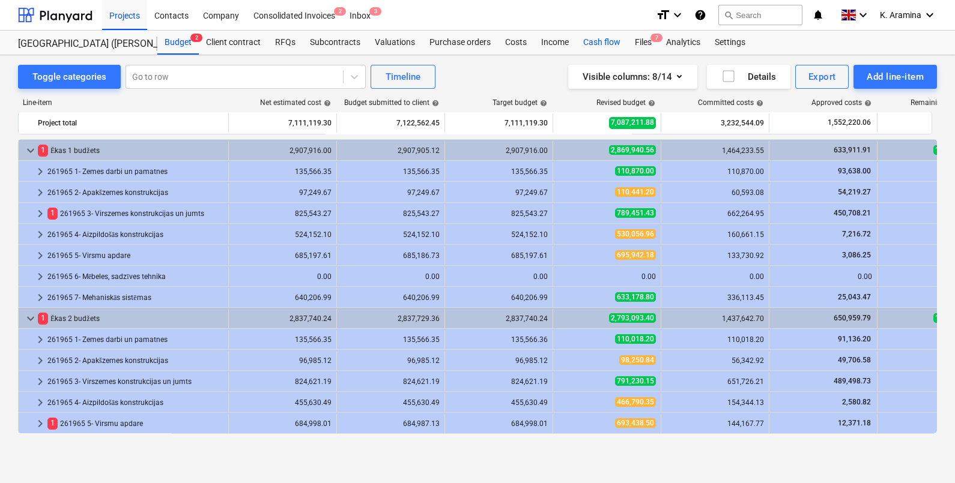
click at [591, 37] on div "Cash flow" at bounding box center [602, 43] width 52 height 24
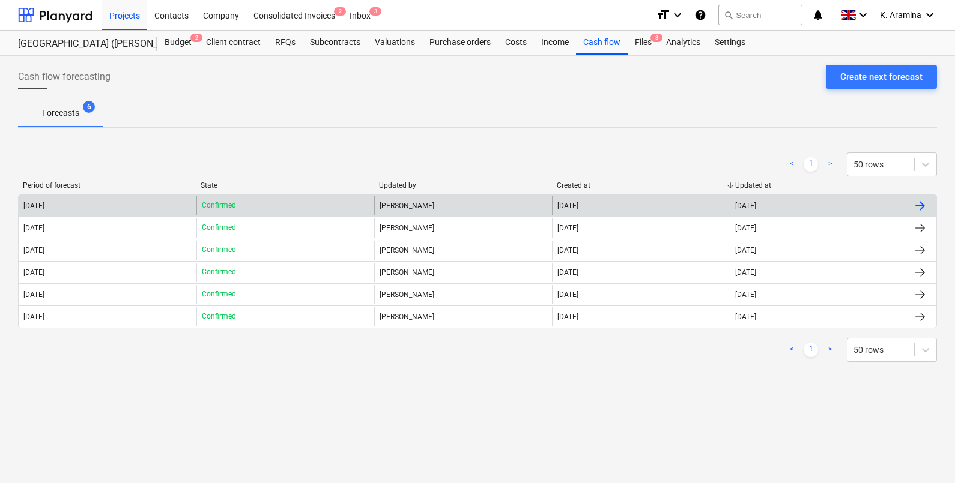
click at [159, 204] on div "[DATE]" at bounding box center [108, 205] width 178 height 19
click at [781, 202] on div "[DATE]" at bounding box center [819, 205] width 178 height 19
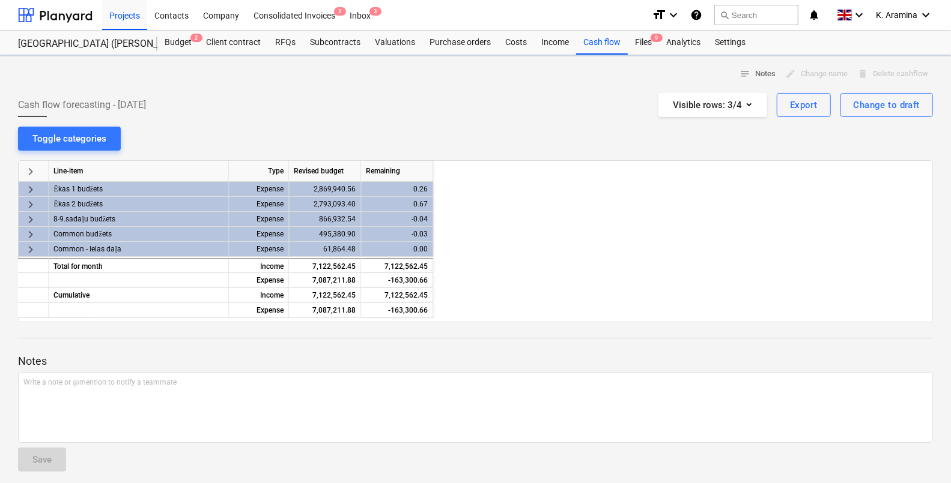
scroll to position [0, 721]
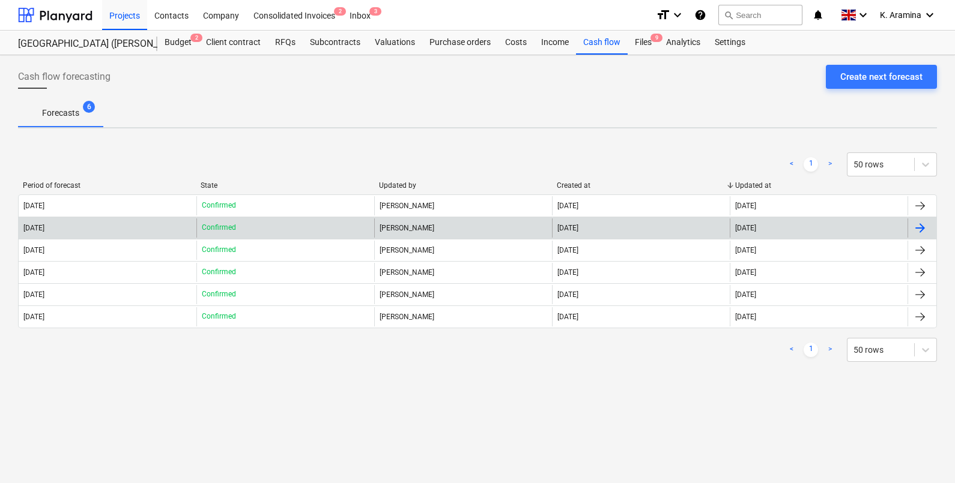
click at [96, 228] on div "[DATE]" at bounding box center [108, 228] width 178 height 19
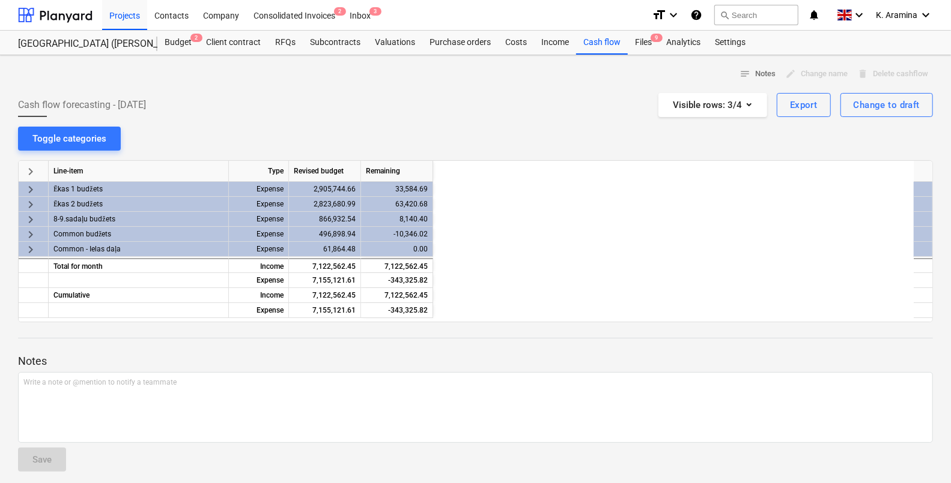
scroll to position [0, 600]
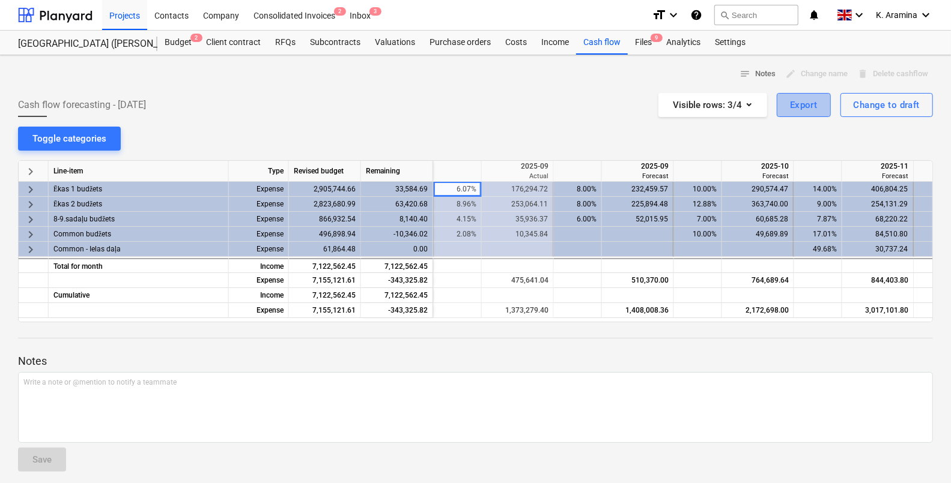
click at [793, 107] on div "Export" at bounding box center [804, 105] width 28 height 16
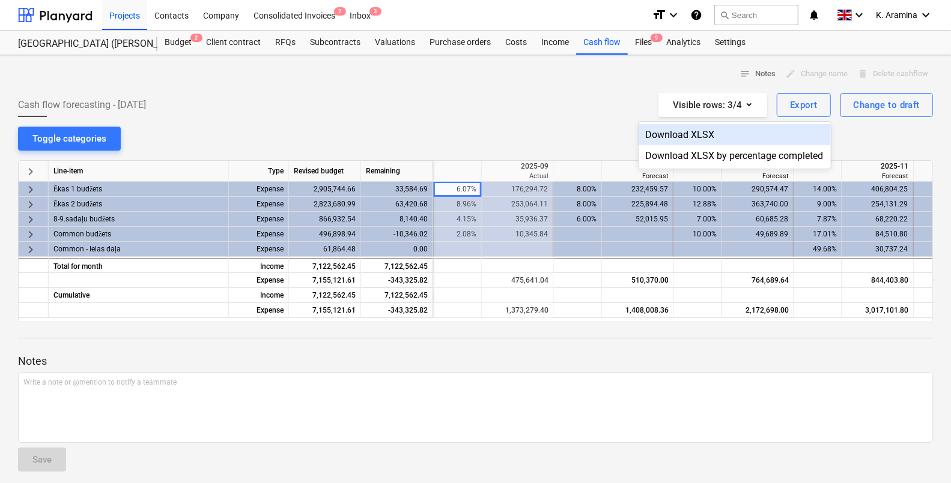
click at [768, 138] on div "Download XLSX" at bounding box center [734, 134] width 192 height 21
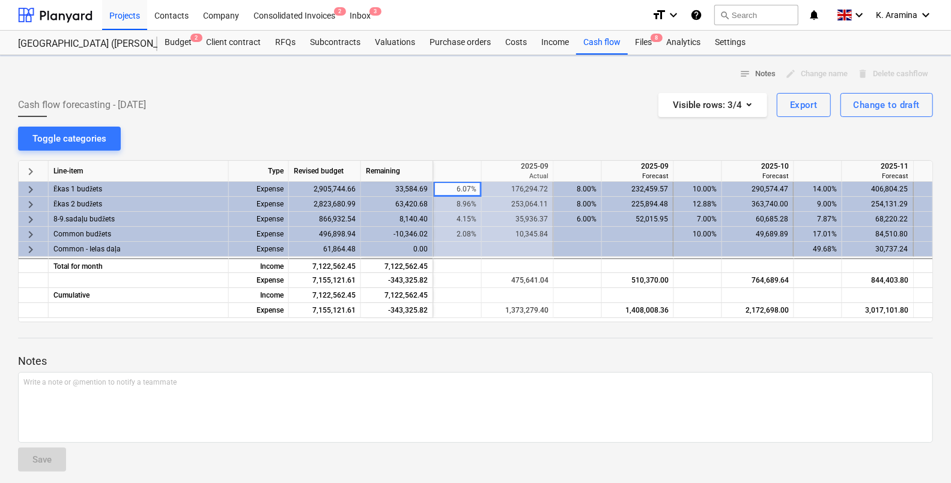
drag, startPoint x: 327, startPoint y: 114, endPoint x: 306, endPoint y: 128, distance: 25.5
click at [327, 114] on div "Cash flow forecasting - [DATE] Visible rows : 3/4 Export Change to draft" at bounding box center [475, 105] width 915 height 24
click at [822, 106] on button "Export" at bounding box center [803, 105] width 54 height 24
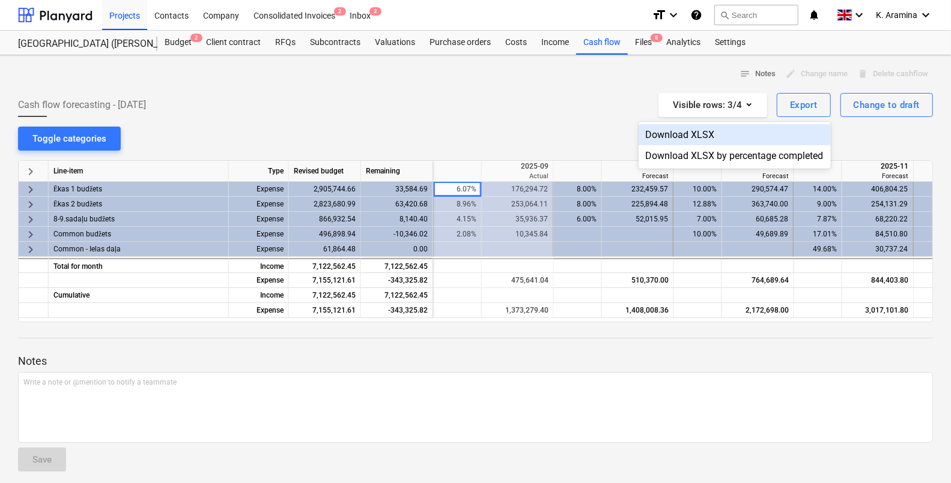
click at [743, 130] on div "Download XLSX" at bounding box center [734, 134] width 192 height 21
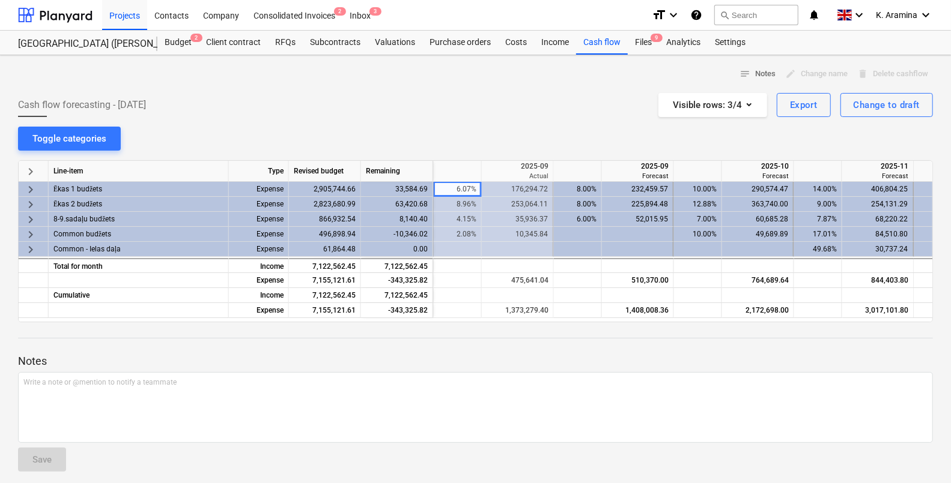
drag, startPoint x: 483, startPoint y: 357, endPoint x: 465, endPoint y: 330, distance: 32.0
click at [483, 357] on p "Notes" at bounding box center [475, 361] width 915 height 14
drag, startPoint x: 474, startPoint y: 114, endPoint x: 566, endPoint y: 102, distance: 92.7
click at [474, 114] on div "Cash flow forecasting - [DATE] Visible rows : 3/4 Export Change to draft" at bounding box center [475, 105] width 915 height 24
click at [607, 40] on div "Cash flow" at bounding box center [602, 43] width 52 height 24
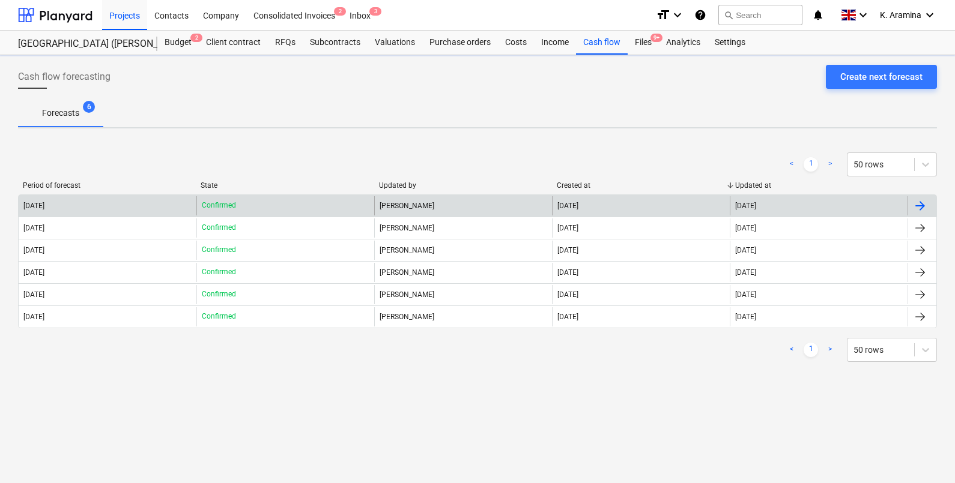
click at [135, 208] on div "[DATE]" at bounding box center [108, 205] width 178 height 19
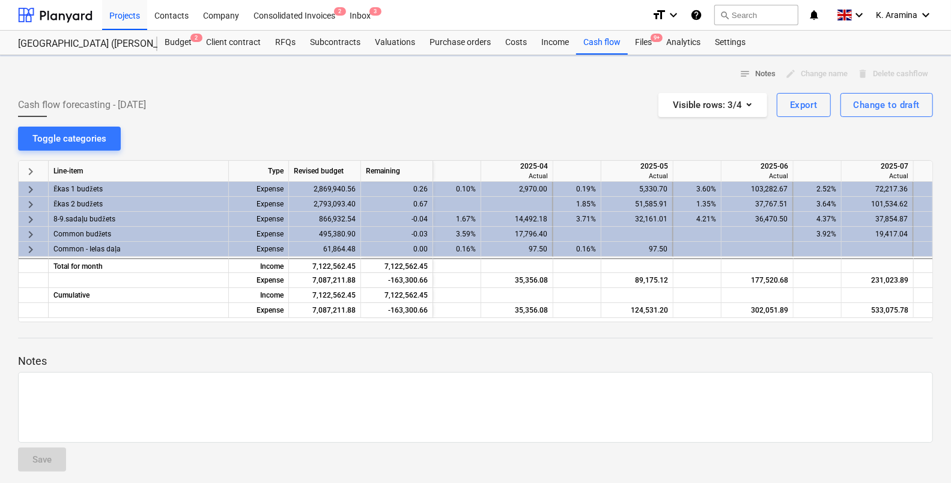
scroll to position [0, 721]
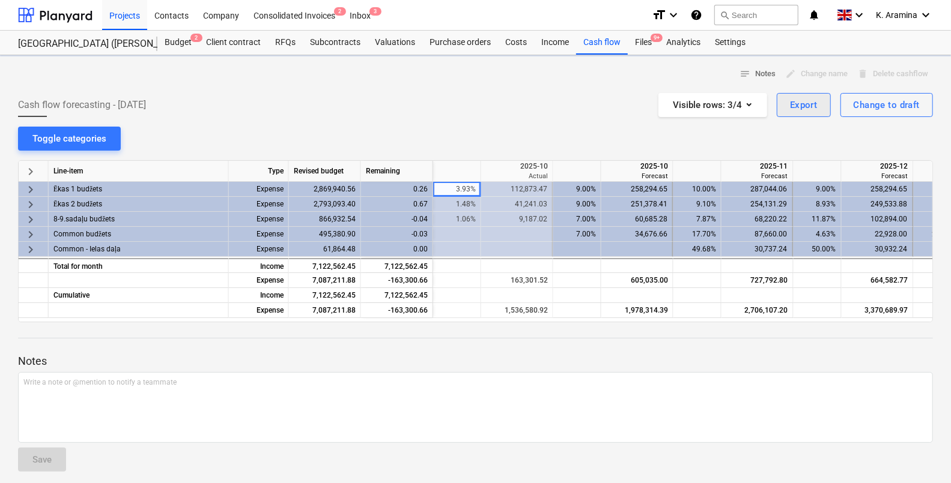
click at [811, 100] on div "Export" at bounding box center [804, 105] width 28 height 16
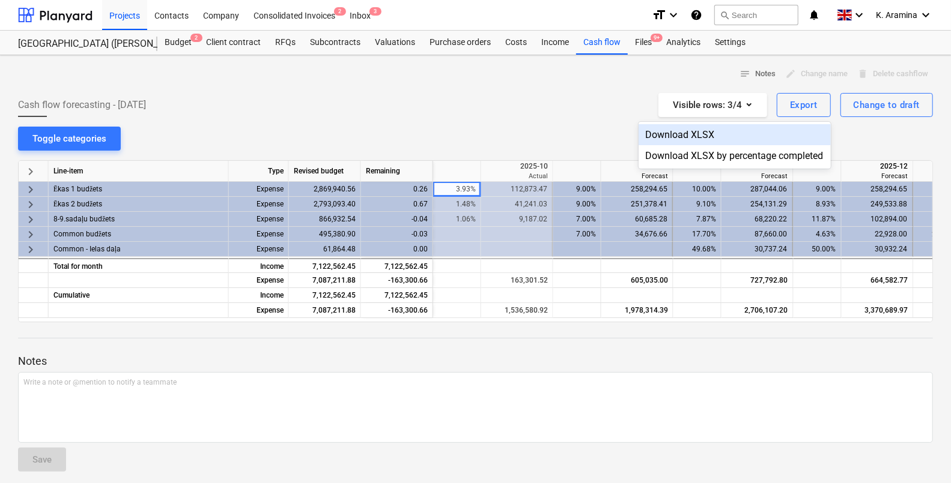
click at [716, 136] on div "Download XLSX" at bounding box center [734, 134] width 192 height 21
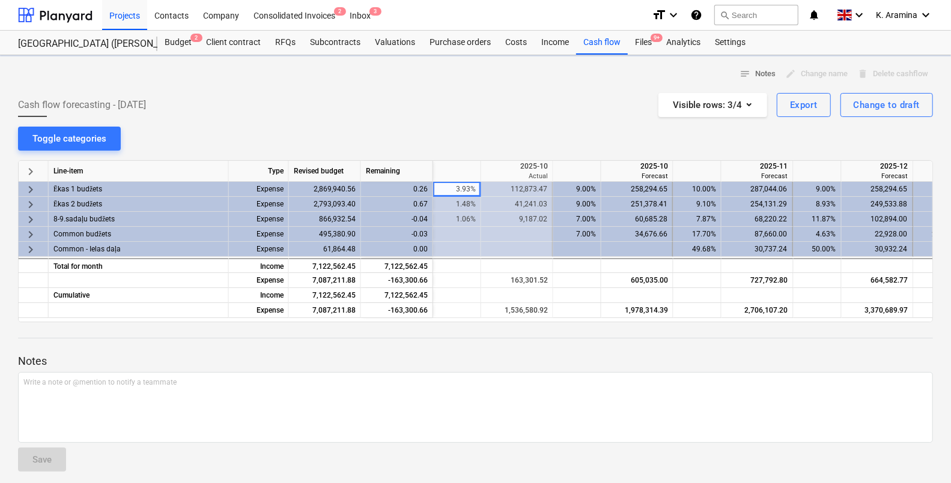
scroll to position [0, 0]
click at [28, 234] on span "keyboard_arrow_right" at bounding box center [30, 235] width 14 height 14
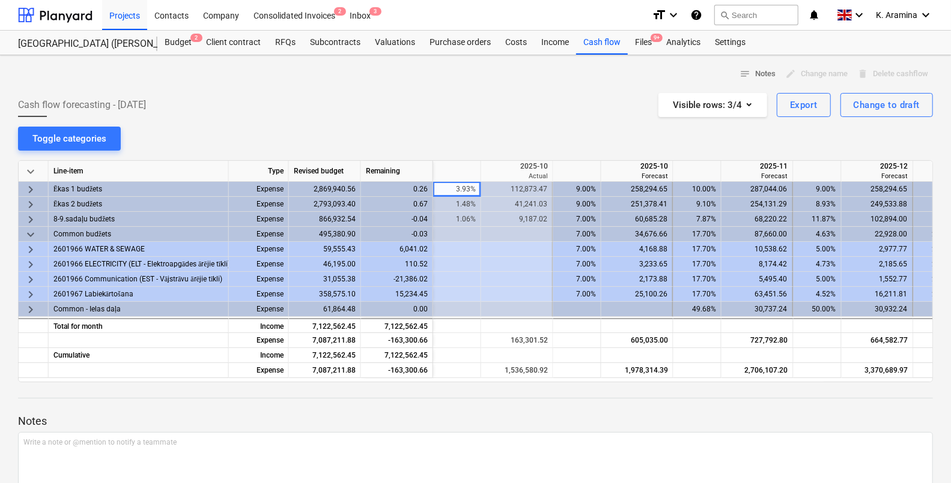
click at [35, 304] on span "keyboard_arrow_right" at bounding box center [30, 310] width 14 height 14
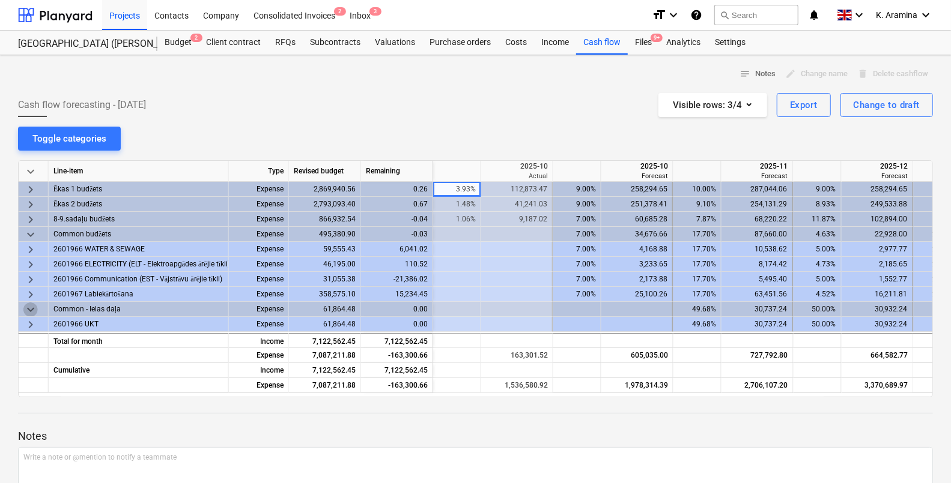
click at [31, 310] on span "keyboard_arrow_down" at bounding box center [30, 310] width 14 height 14
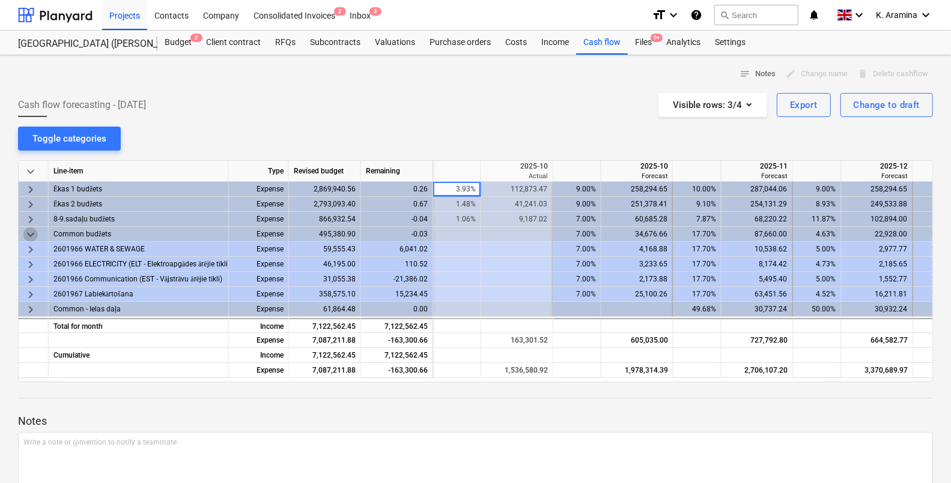
click at [26, 232] on span "keyboard_arrow_down" at bounding box center [30, 235] width 14 height 14
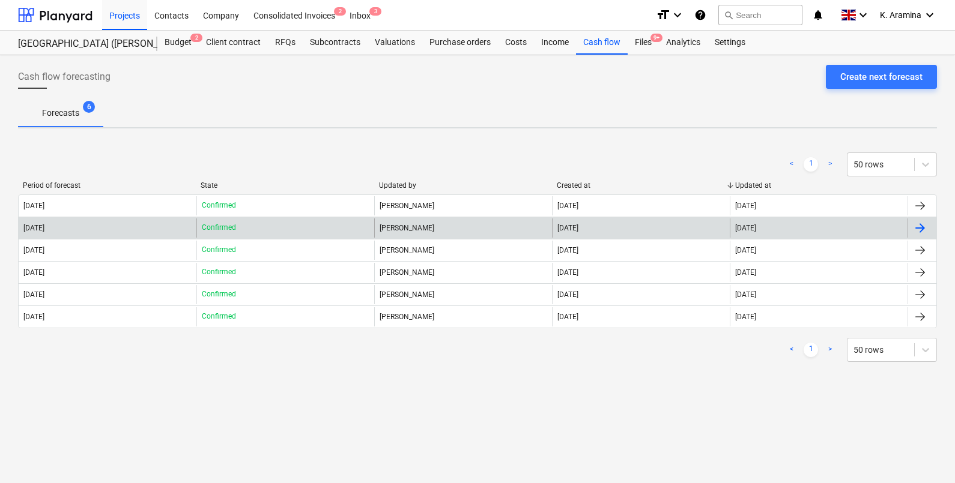
click at [95, 229] on div "[DATE]" at bounding box center [108, 228] width 178 height 19
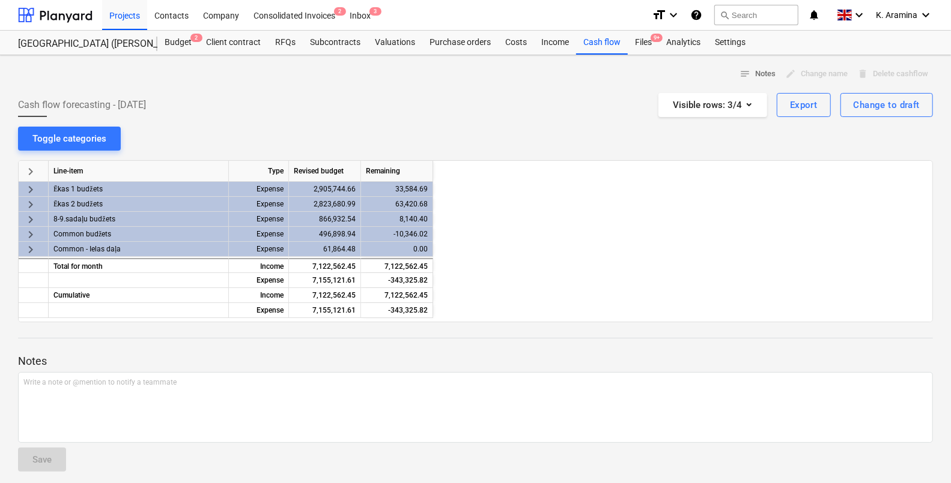
scroll to position [0, 600]
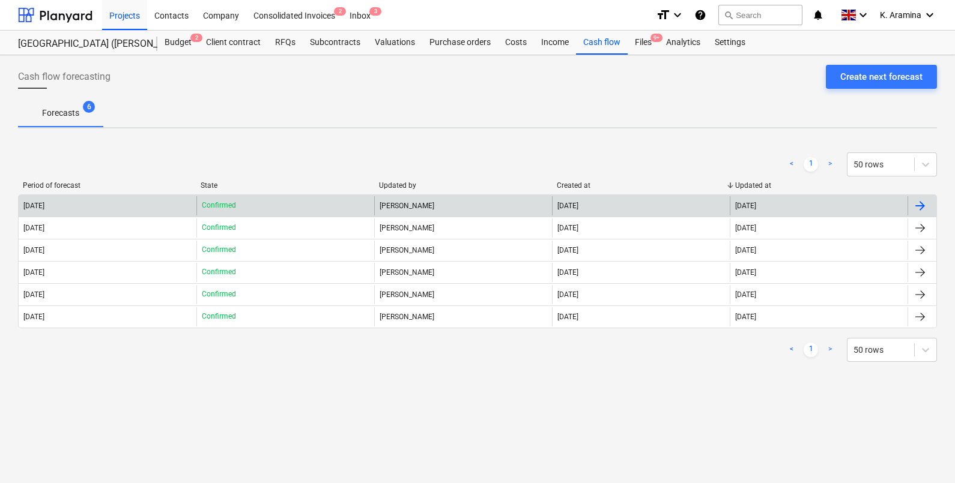
click at [84, 209] on div "[DATE]" at bounding box center [108, 205] width 178 height 19
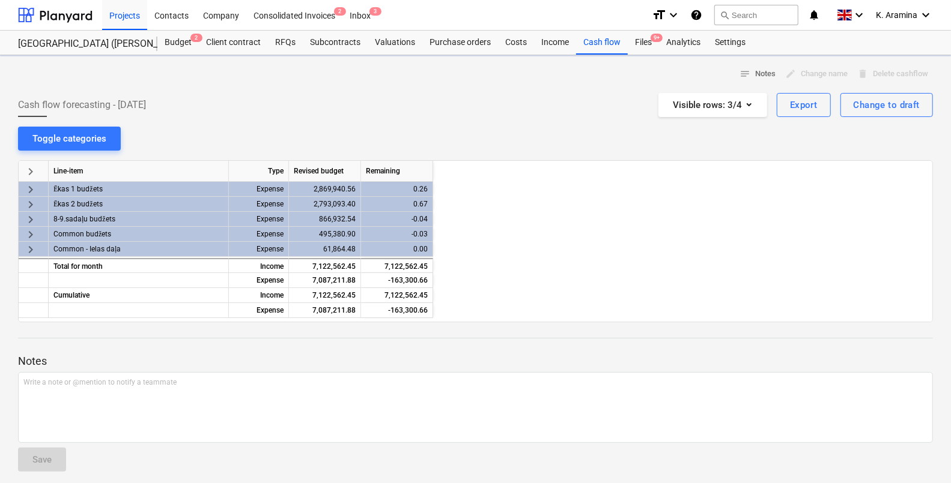
scroll to position [0, 721]
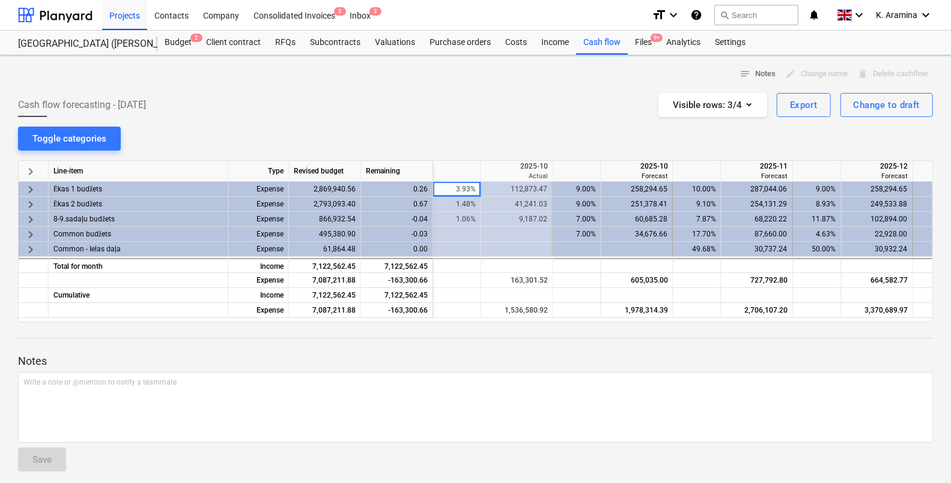
click at [31, 190] on span "keyboard_arrow_right" at bounding box center [30, 190] width 14 height 14
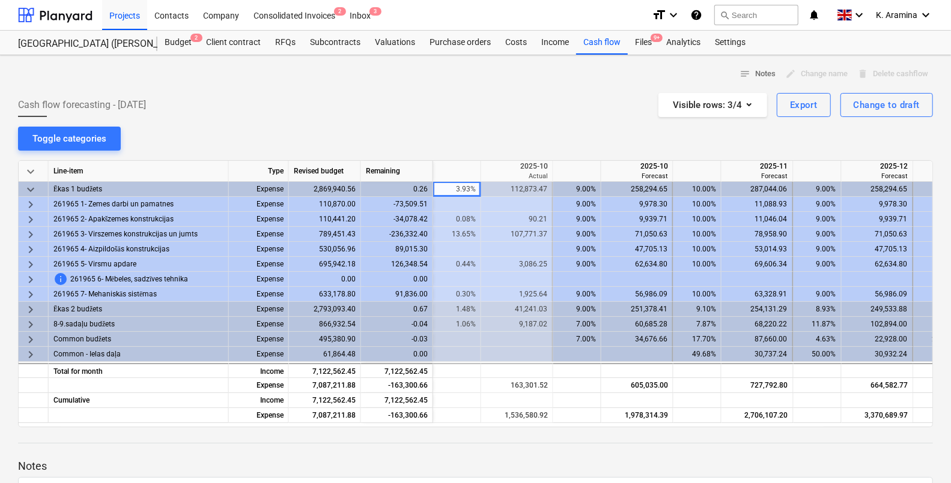
click at [34, 189] on span "keyboard_arrow_down" at bounding box center [30, 190] width 14 height 14
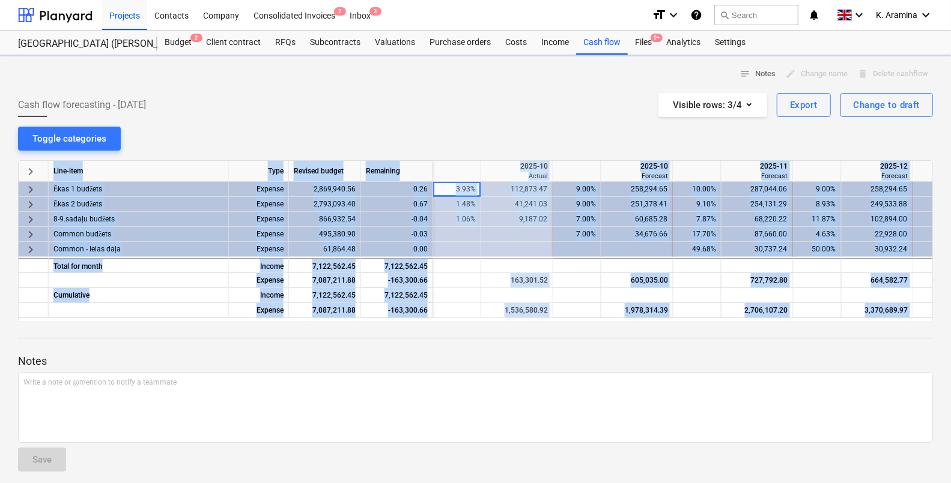
drag, startPoint x: 456, startPoint y: 321, endPoint x: 256, endPoint y: 325, distance: 199.4
click at [256, 325] on div "notes Notes edit Change name delete Delete cashflow Cash flow forecasting - [DA…" at bounding box center [475, 273] width 951 height 436
drag, startPoint x: 256, startPoint y: 325, endPoint x: 392, endPoint y: 213, distance: 175.7
click at [391, 213] on div "-0.04" at bounding box center [397, 219] width 72 height 15
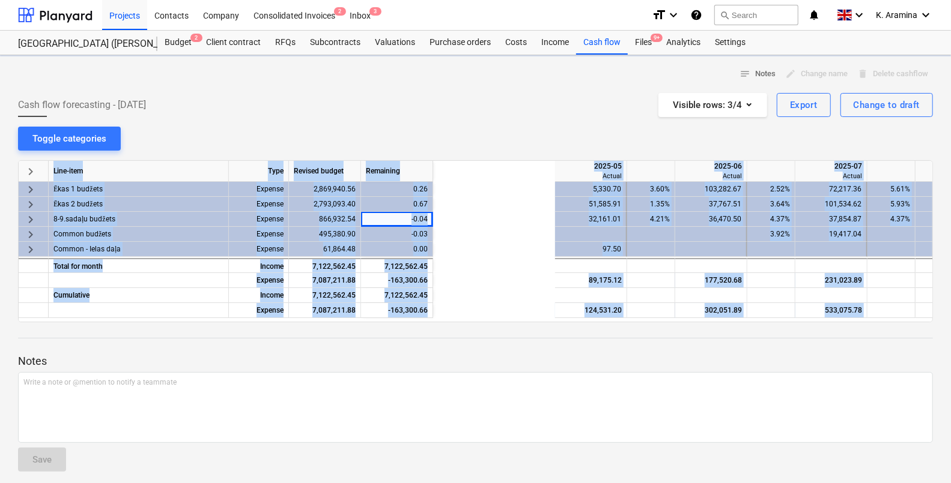
scroll to position [0, 0]
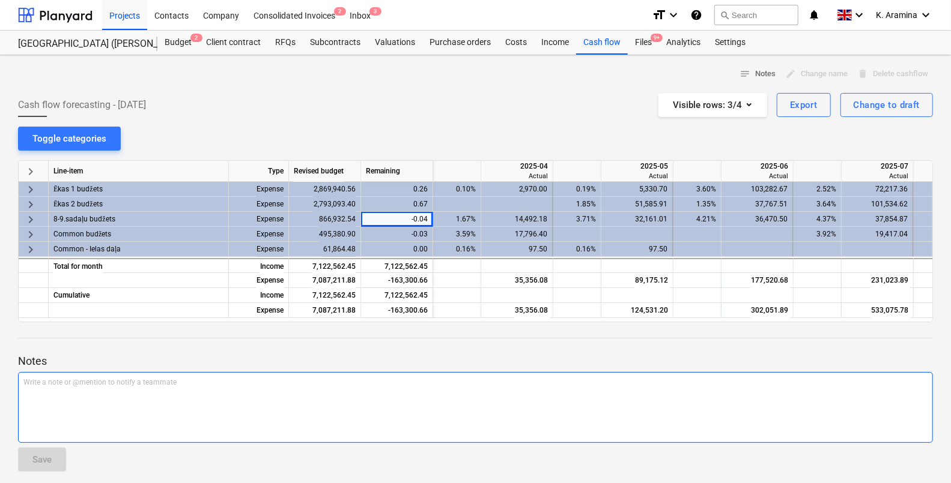
click at [478, 413] on div "Write a note or @mention to notify a teammate [PERSON_NAME]" at bounding box center [475, 407] width 915 height 71
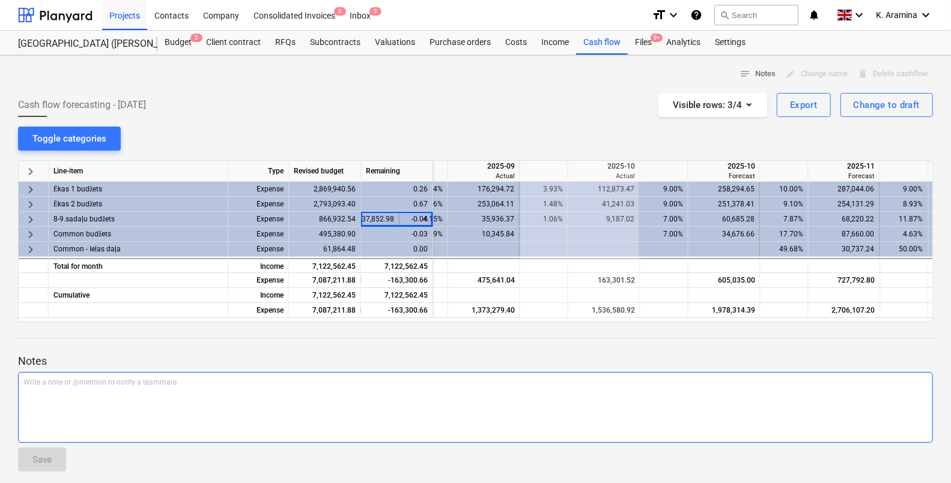
scroll to position [0, 627]
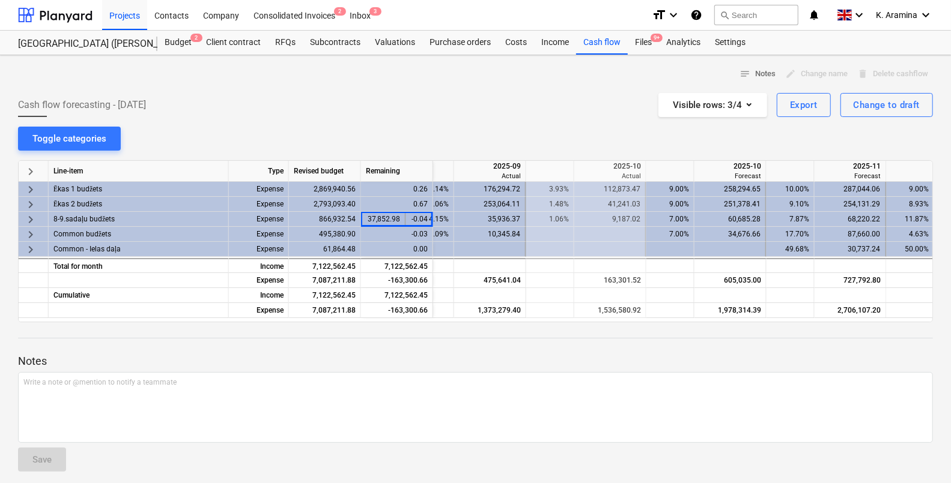
click at [555, 336] on div "Notes Write a note or @mention to notify a teammate ﻿ Save" at bounding box center [475, 401] width 915 height 159
click at [438, 216] on div "4.15%" at bounding box center [430, 219] width 38 height 15
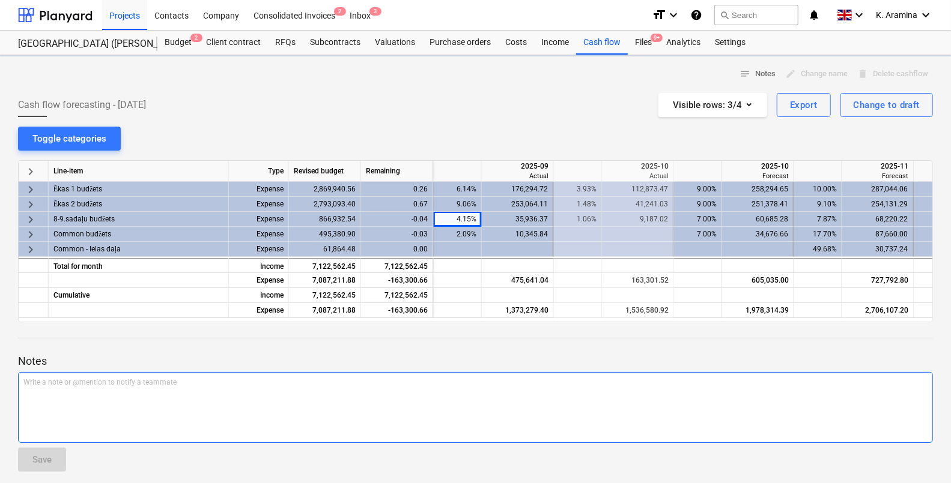
click at [441, 372] on div "Write a note or @mention to notify a teammate [PERSON_NAME]" at bounding box center [475, 407] width 915 height 71
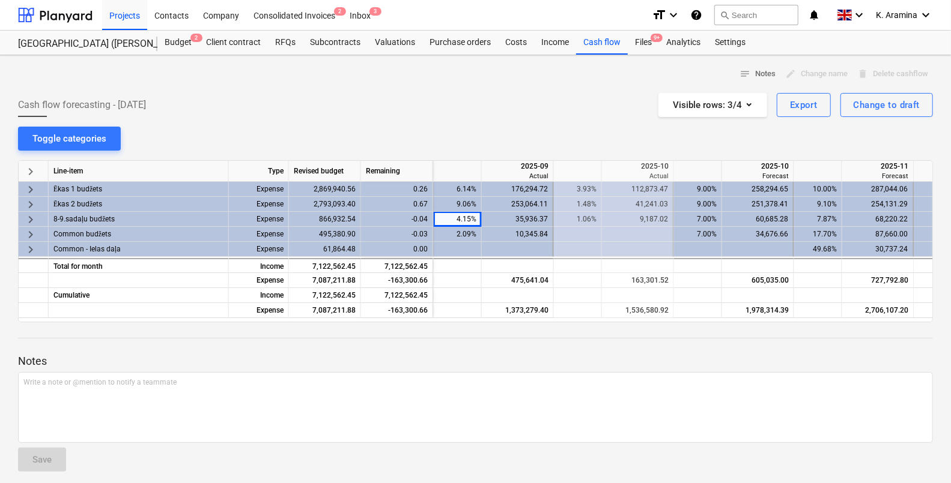
click at [214, 95] on div "Cash flow forecasting - [DATE] Visible rows : 3/4 Export Change to draft" at bounding box center [475, 105] width 915 height 24
